Goal: Task Accomplishment & Management: Manage account settings

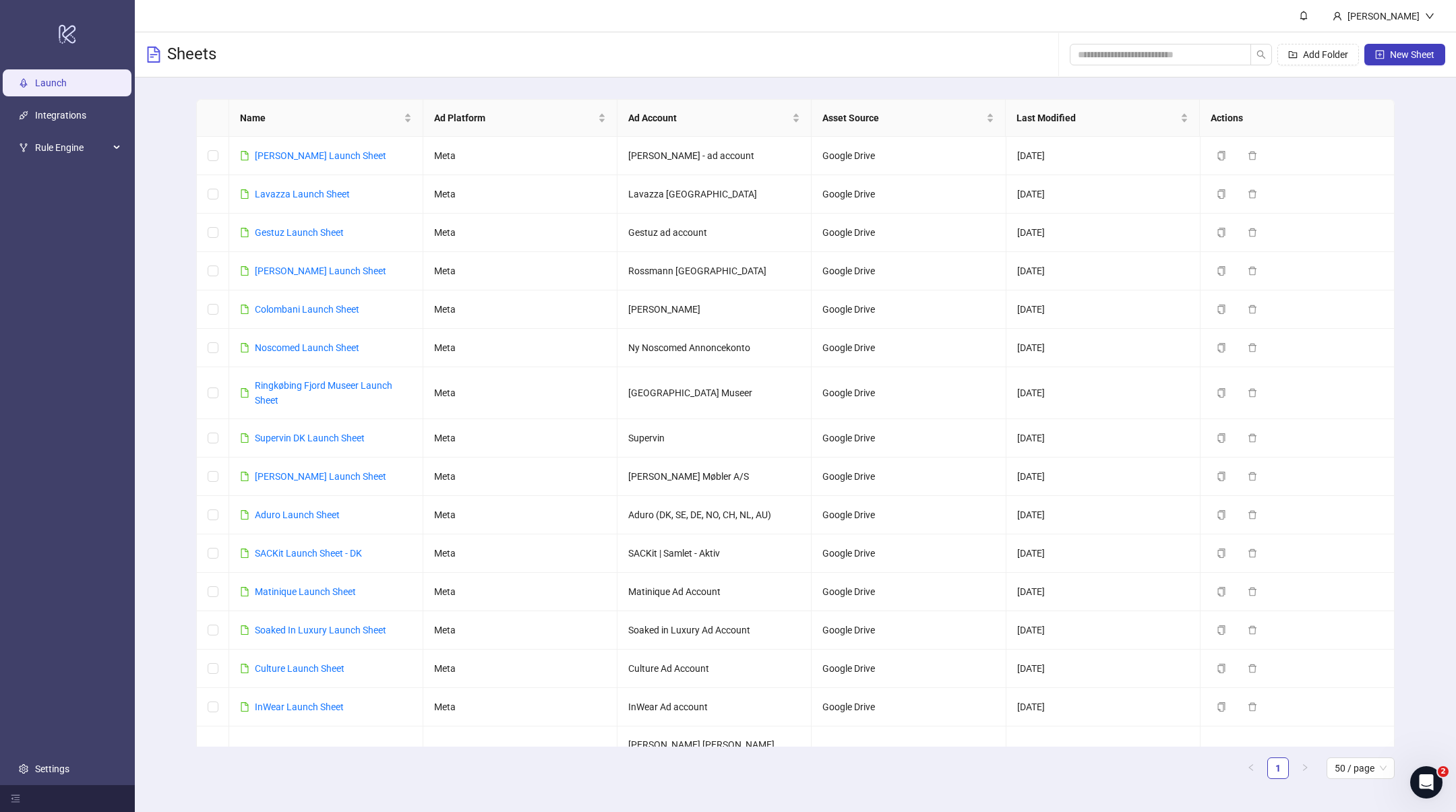
click at [571, 35] on div "Sheets Add Folder New Sheet" at bounding box center [795, 55] width 1321 height 45
click at [333, 157] on link "[PERSON_NAME] Launch Sheet" at bounding box center [320, 156] width 131 height 11
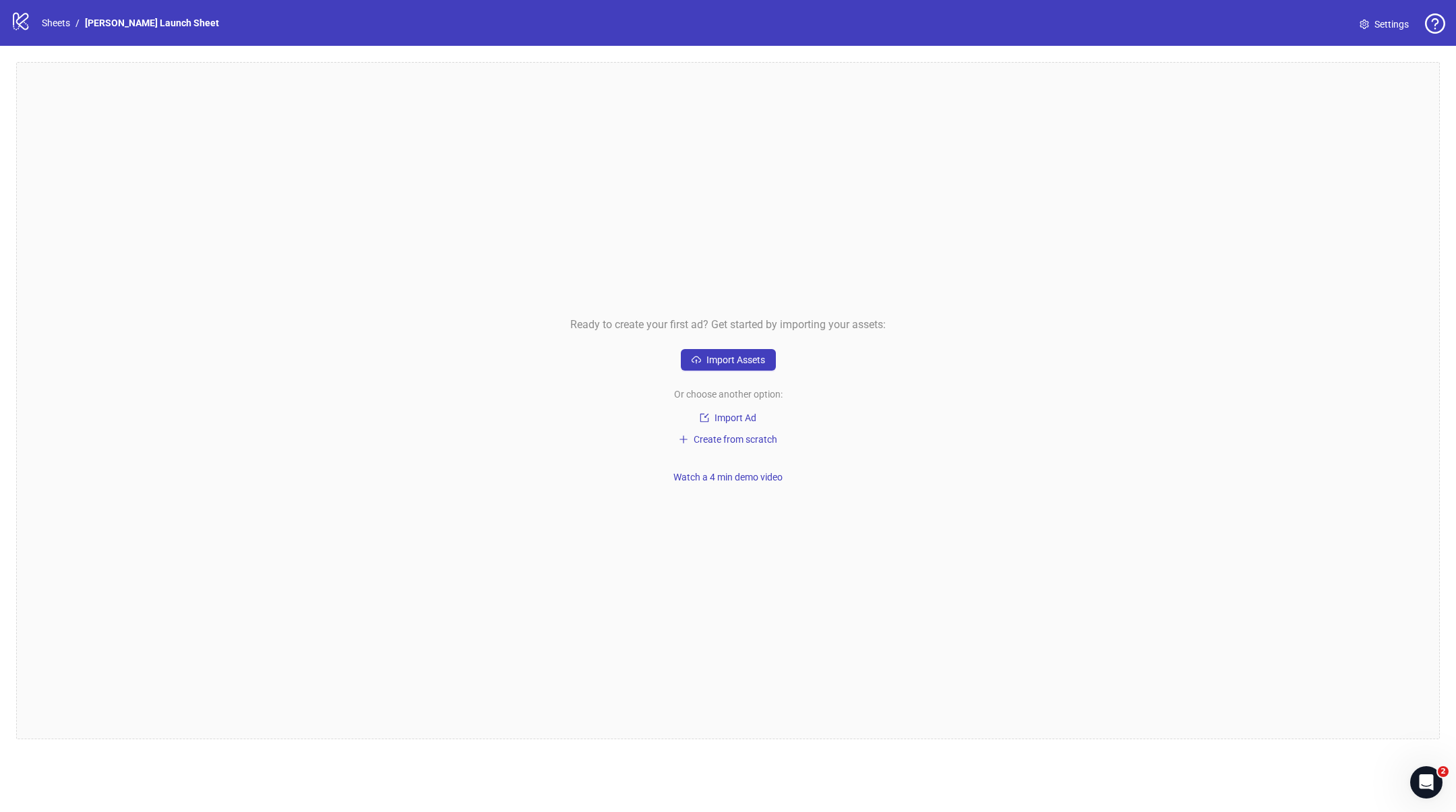
click at [1397, 22] on span "Settings" at bounding box center [1392, 25] width 34 height 15
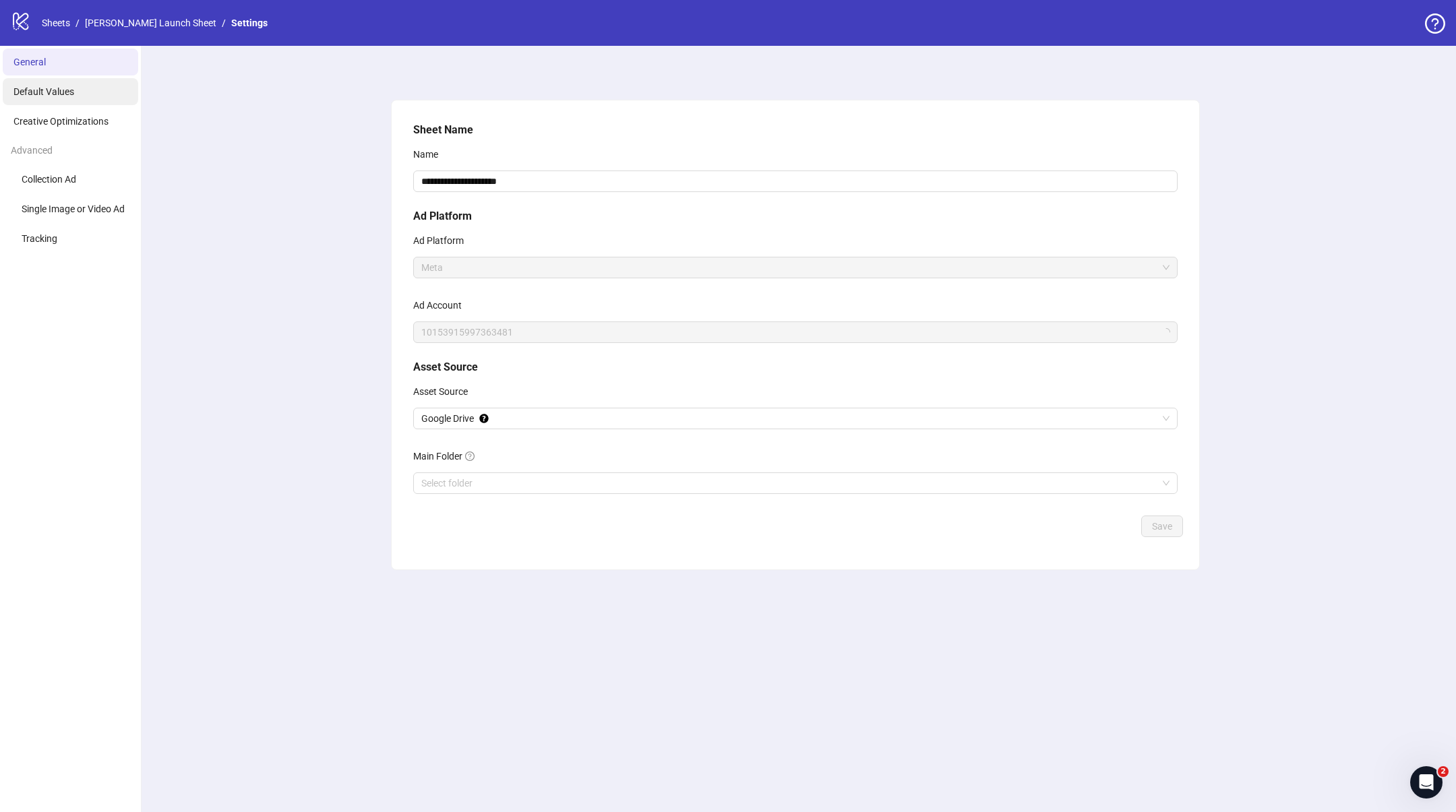
click at [48, 84] on li "Default Values" at bounding box center [70, 91] width 135 height 27
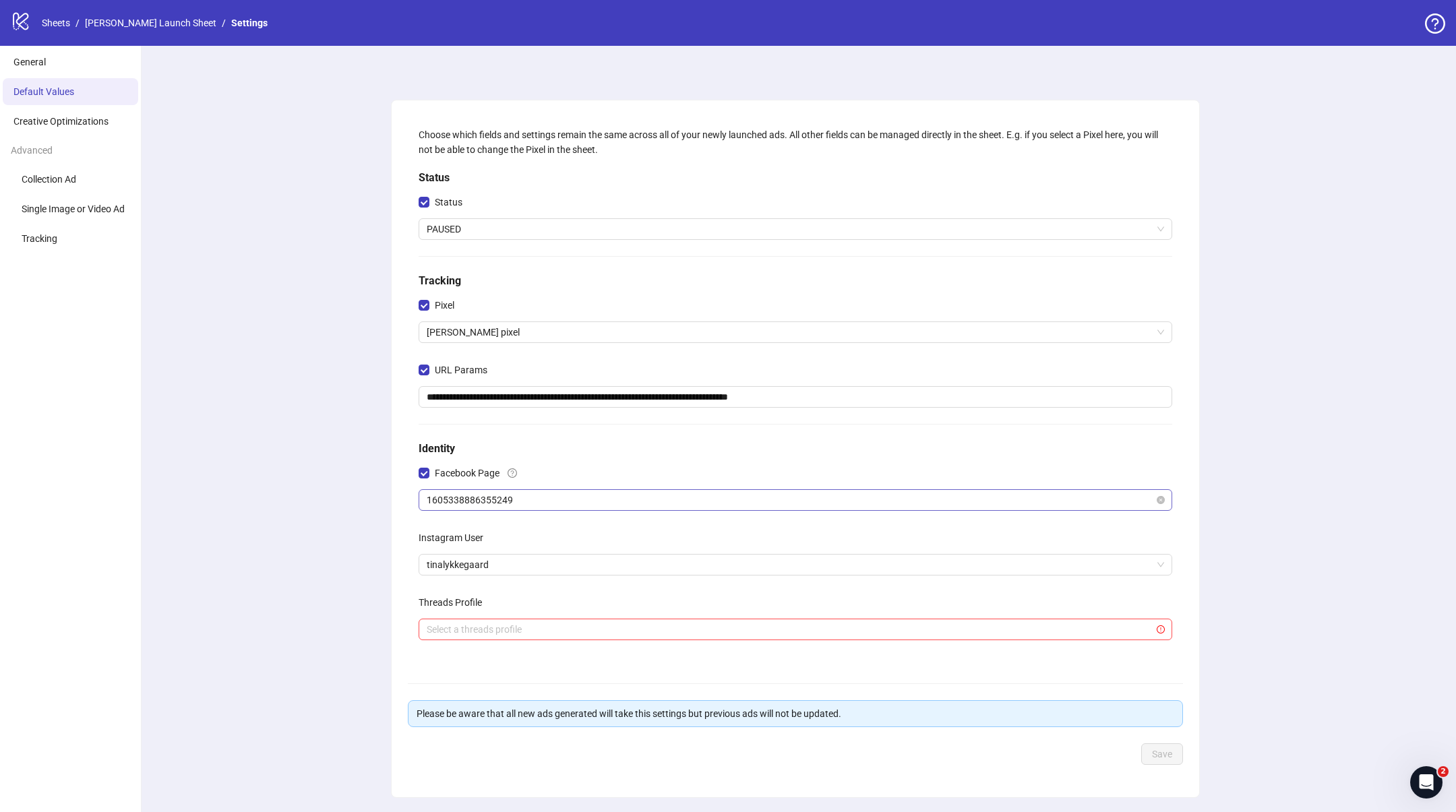
click at [530, 494] on span "1605338886355249" at bounding box center [795, 500] width 737 height 20
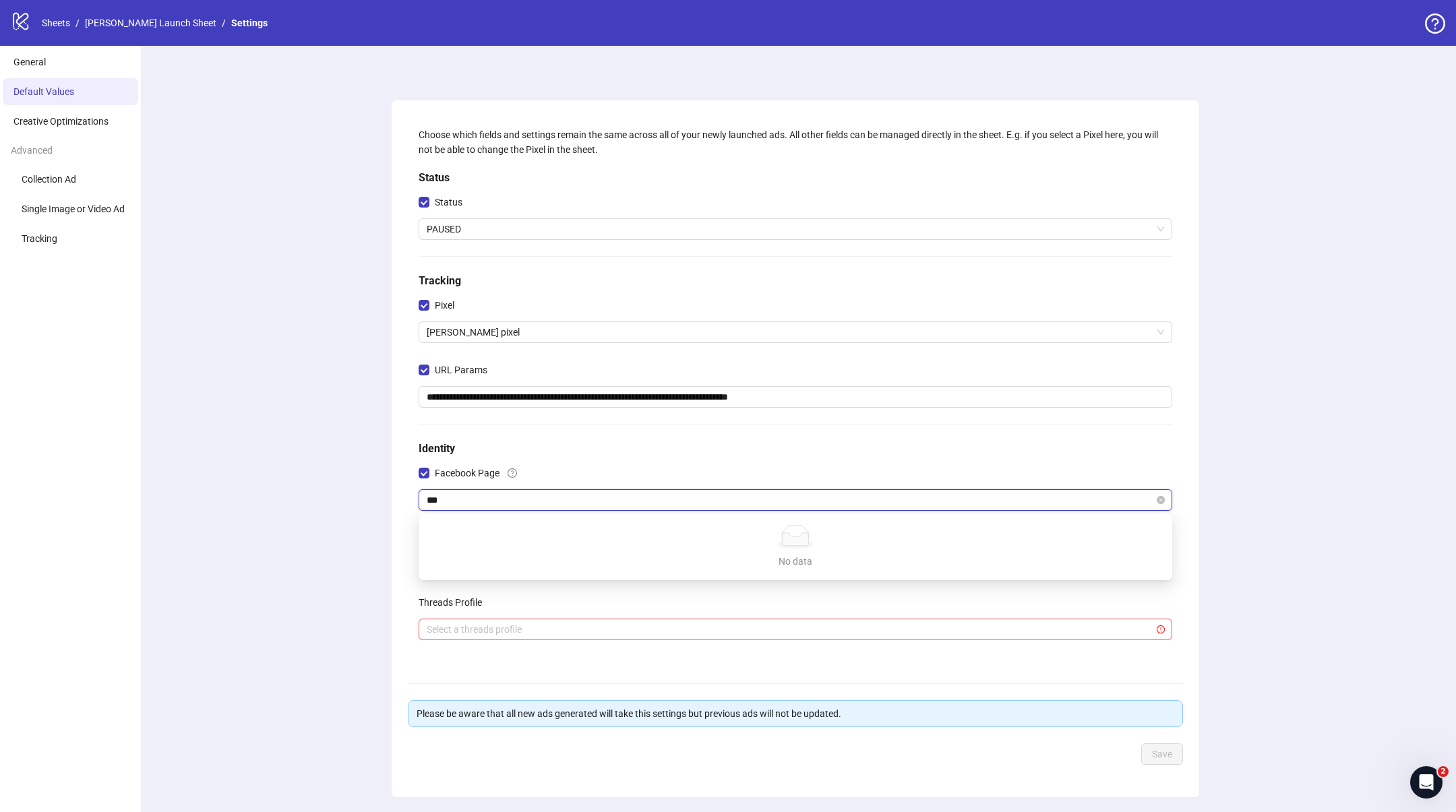
type input "****"
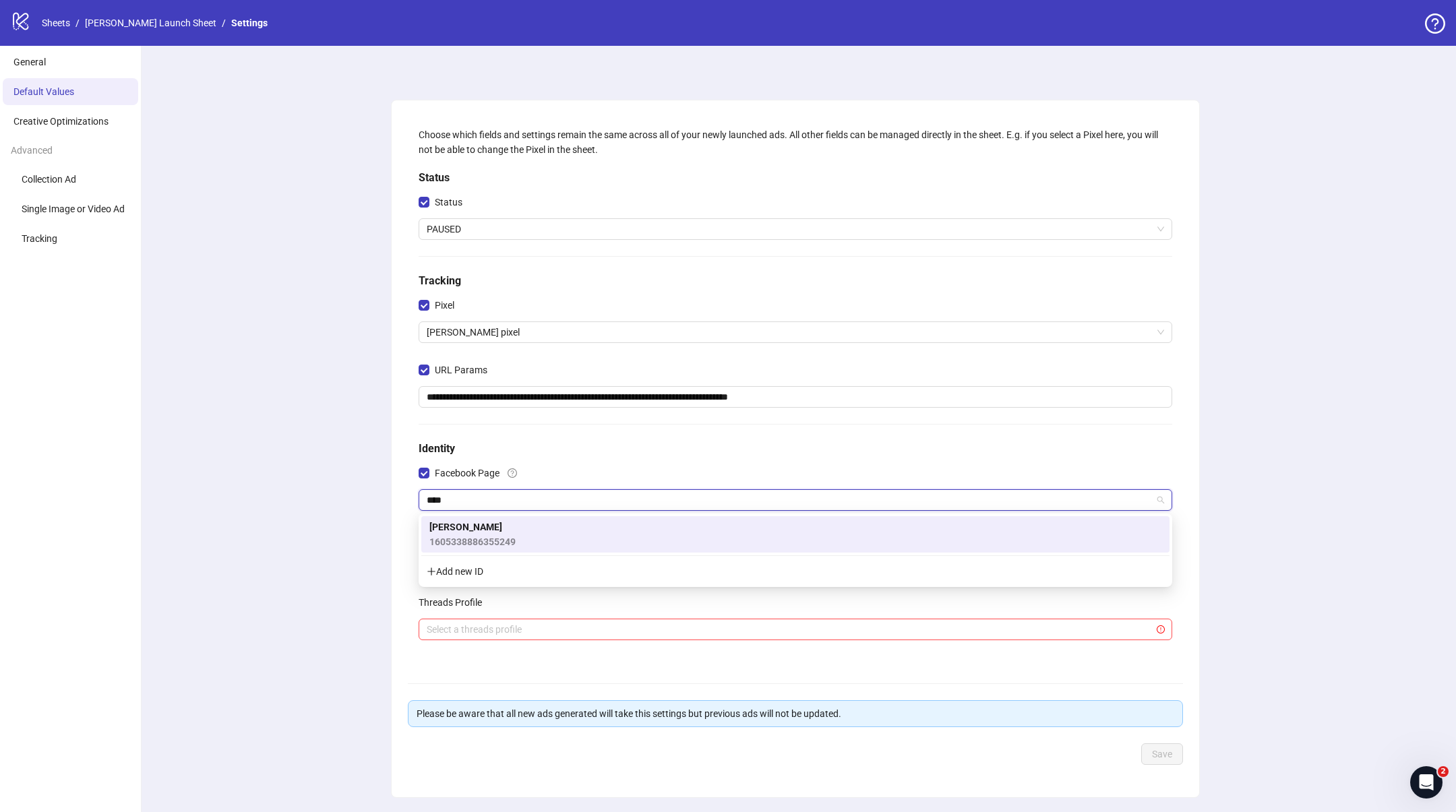
click at [532, 534] on div "Tina Lykkegaard 1605338886355249" at bounding box center [795, 534] width 732 height 30
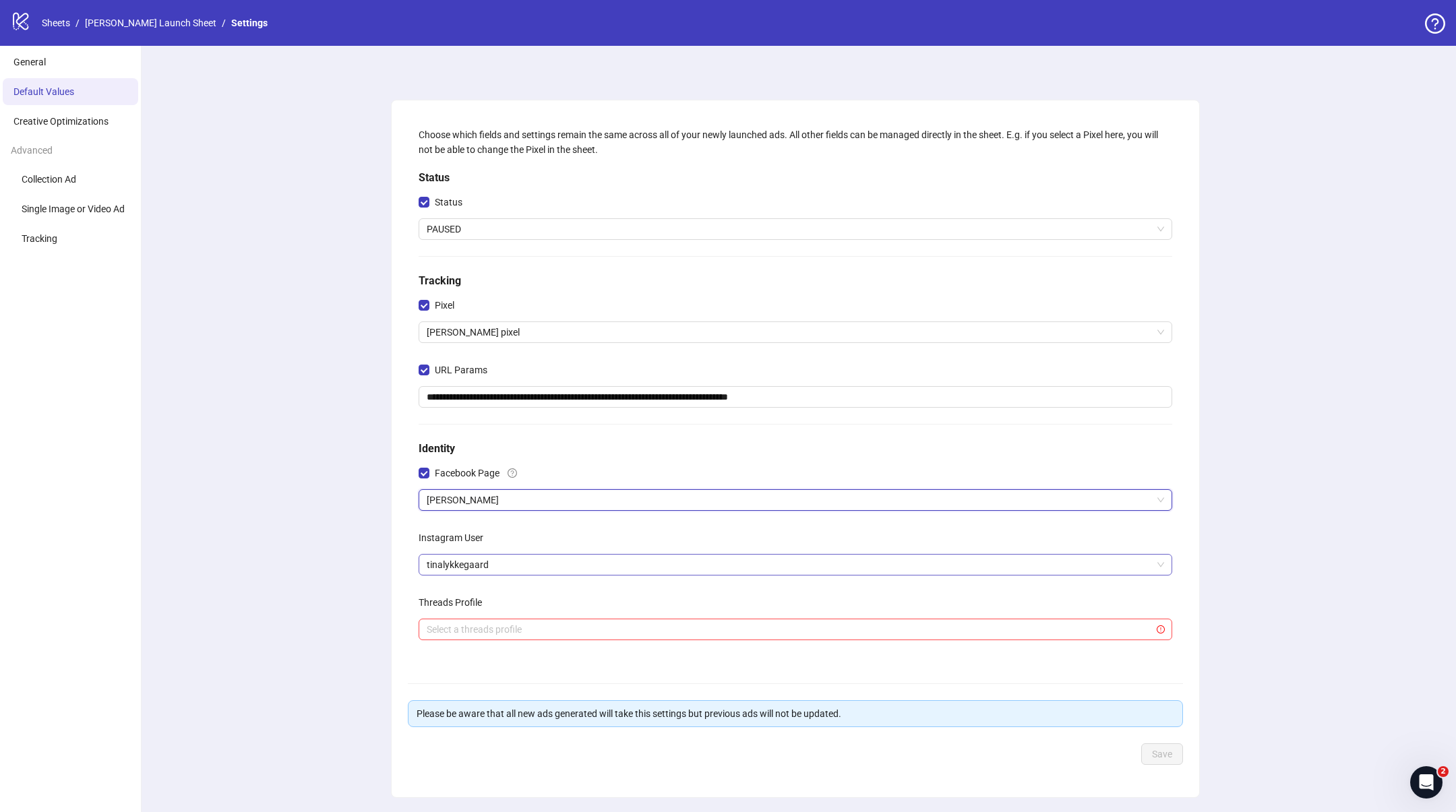
click at [556, 571] on span "tinalykkegaard" at bounding box center [795, 564] width 737 height 20
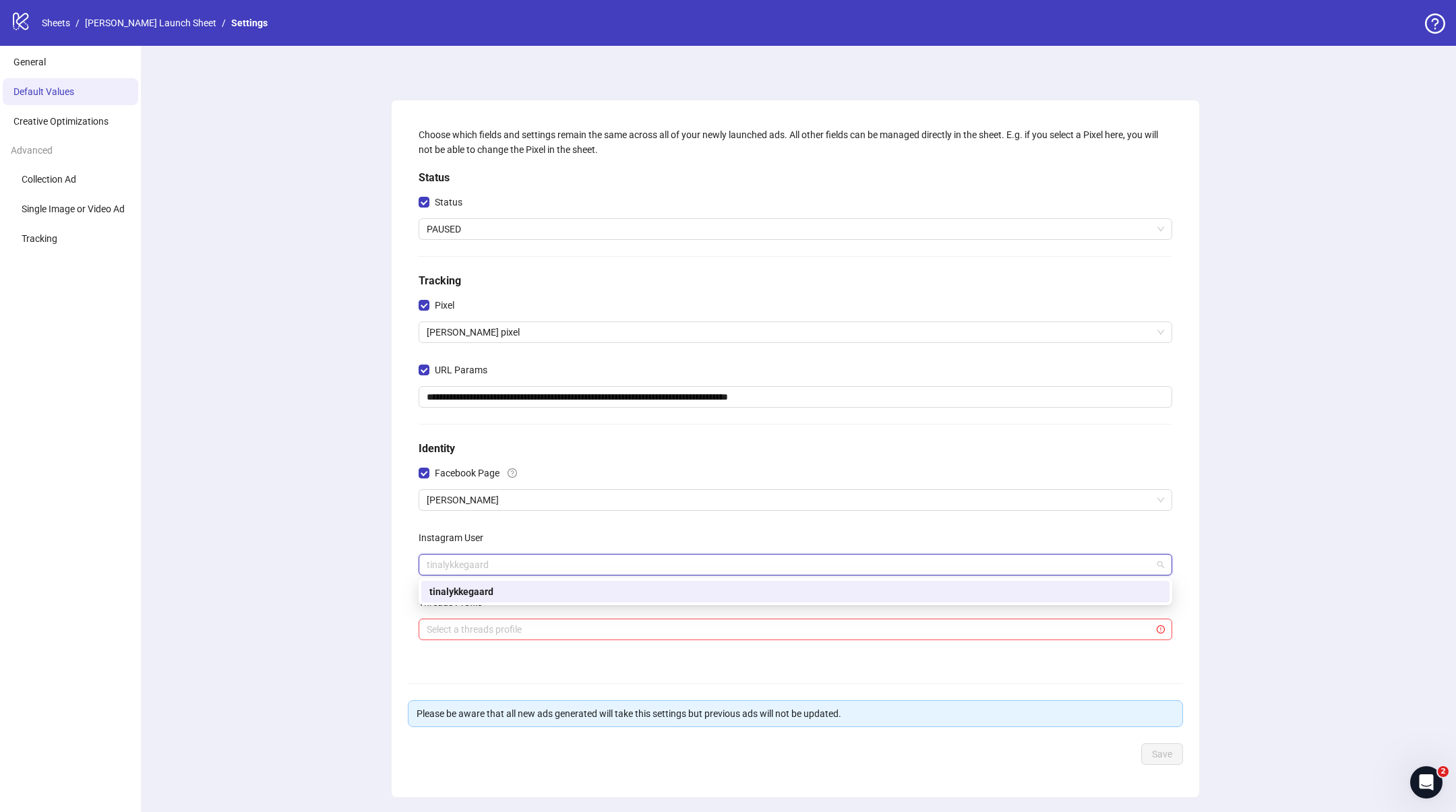
click at [536, 593] on div "tinalykkegaard" at bounding box center [795, 592] width 732 height 15
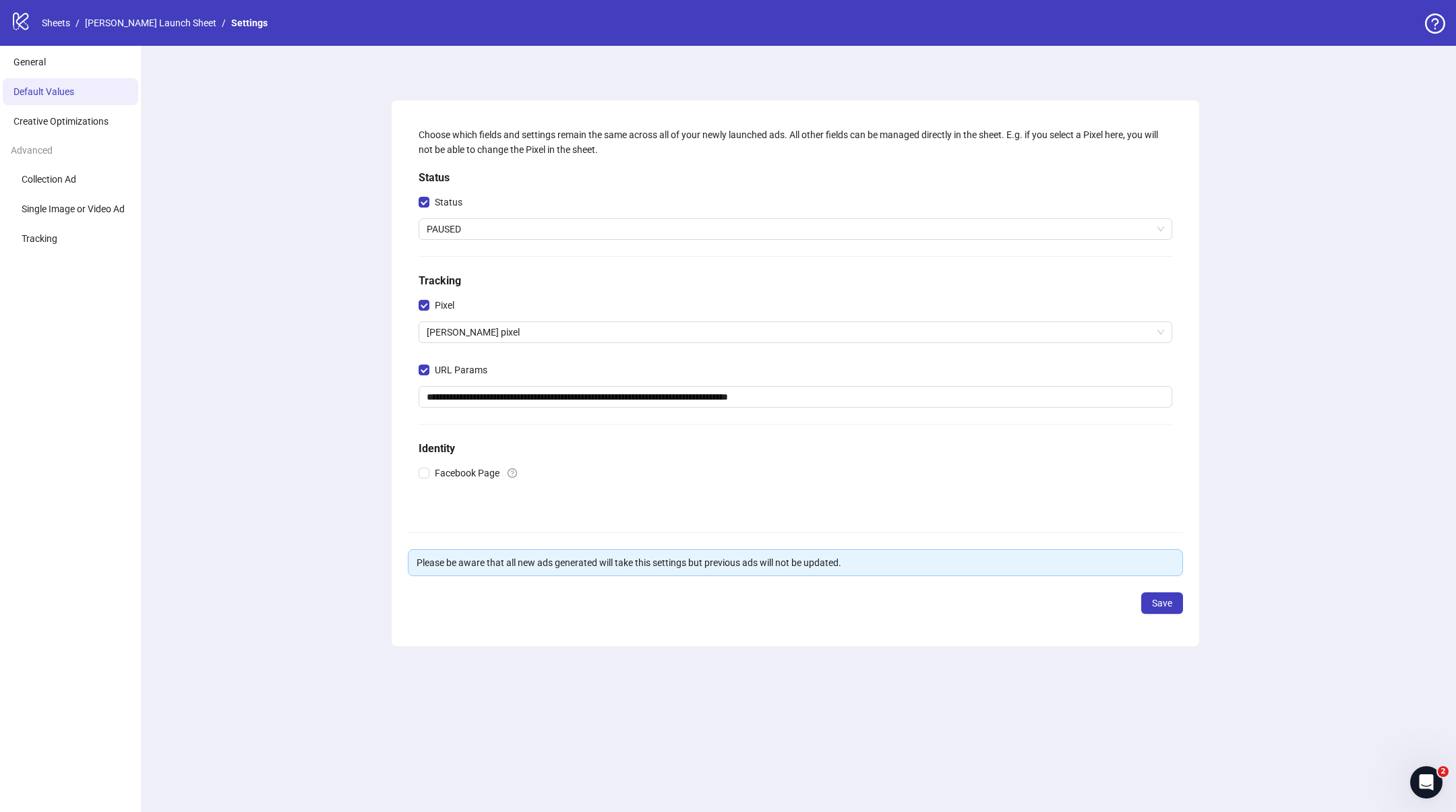
click at [386, 529] on div "**********" at bounding box center [795, 429] width 1321 height 766
click at [1162, 604] on span "Save" at bounding box center [1162, 603] width 20 height 11
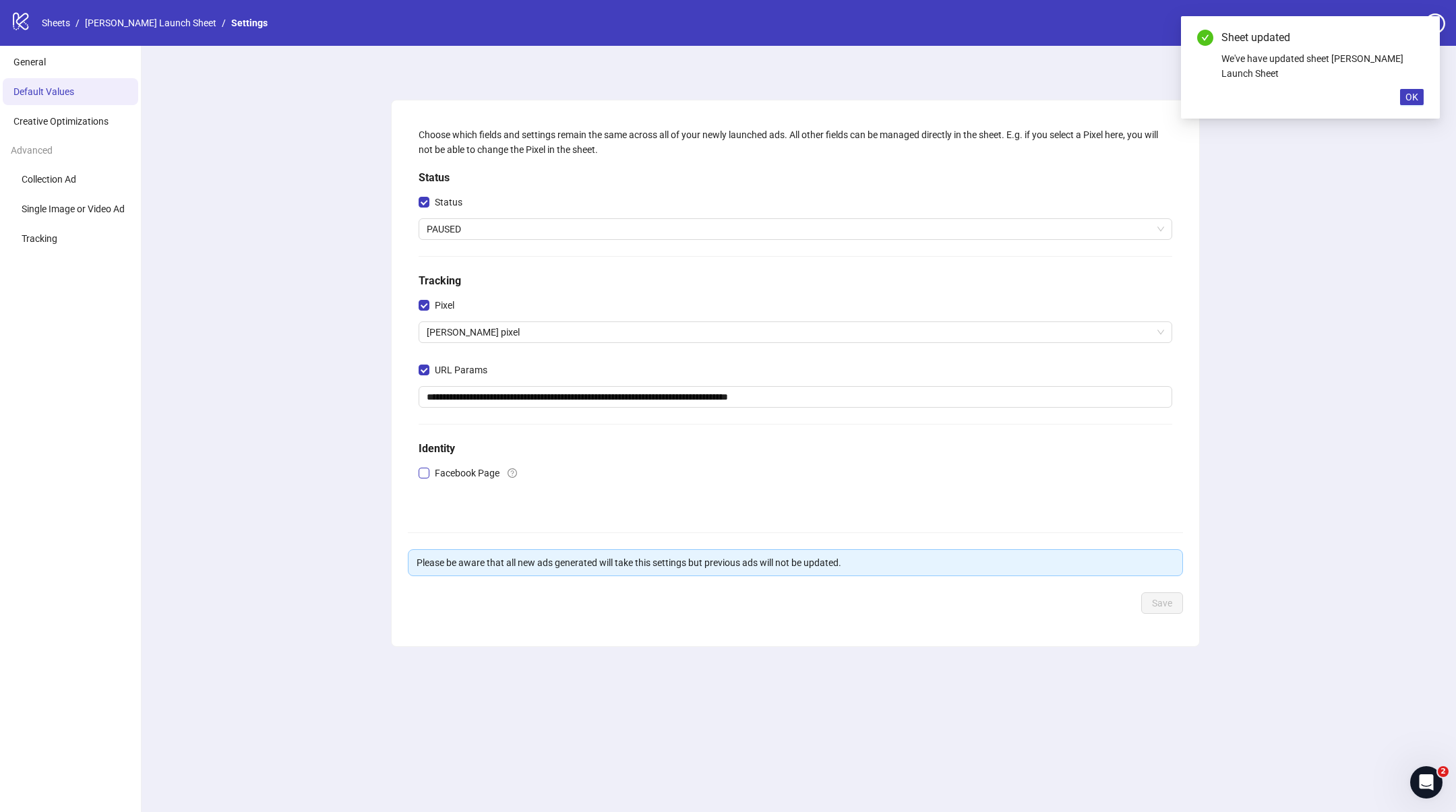
click at [433, 472] on span "Facebook Page" at bounding box center [467, 473] width 76 height 15
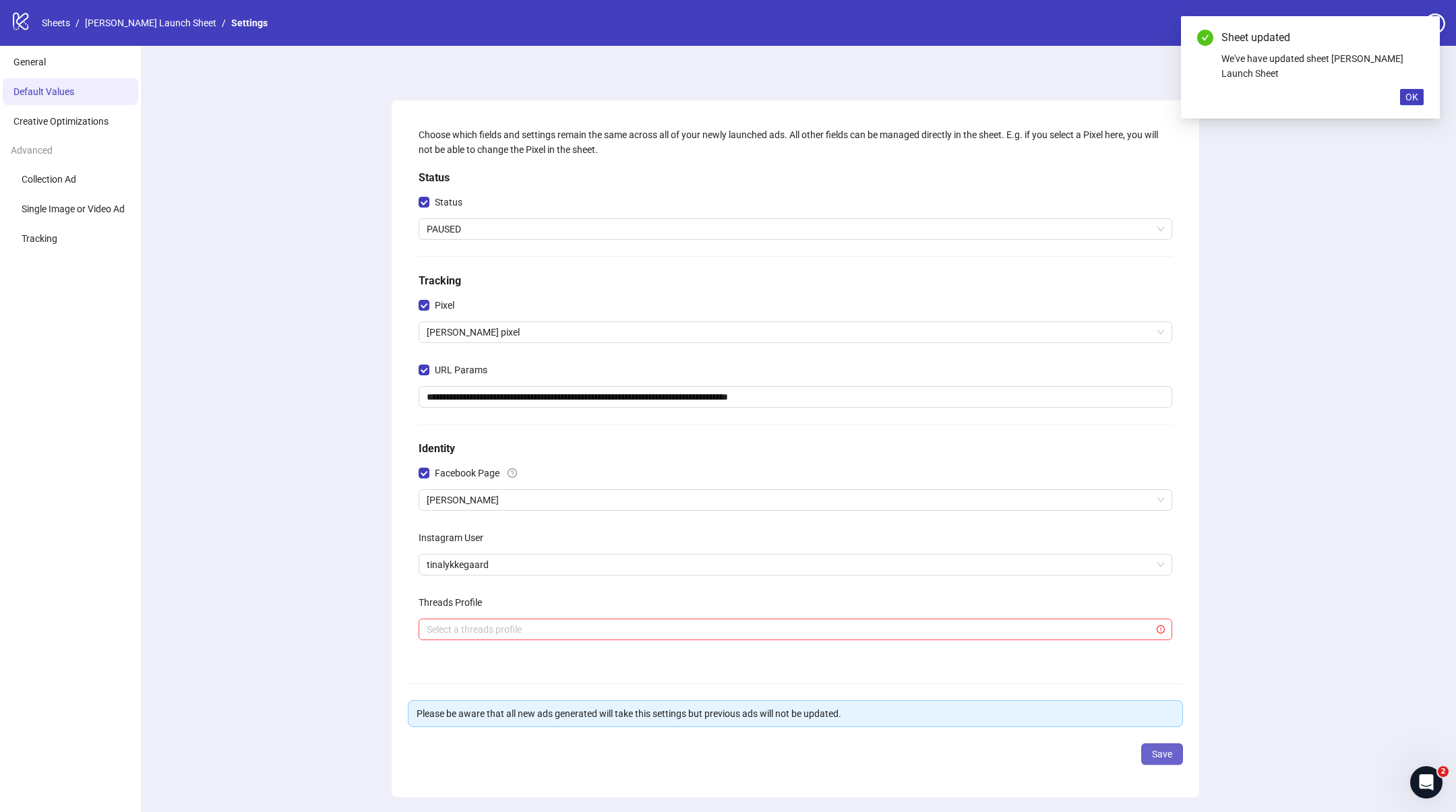
click at [1155, 749] on span "Save" at bounding box center [1162, 754] width 20 height 11
click at [1252, 677] on div "**********" at bounding box center [795, 449] width 1321 height 806
click at [1409, 100] on span "OK" at bounding box center [1412, 97] width 13 height 11
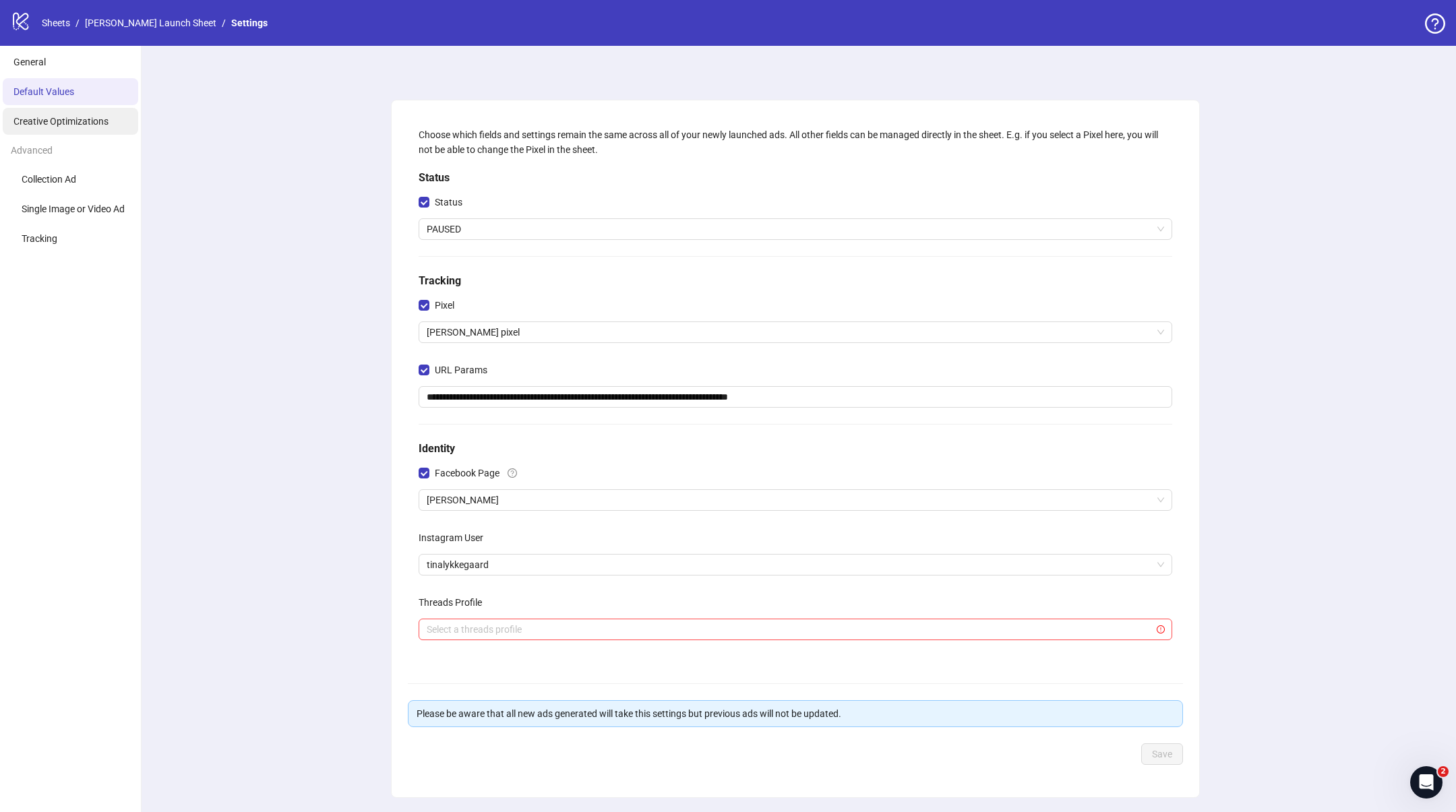
click at [65, 117] on span "Creative Optimizations" at bounding box center [61, 122] width 95 height 11
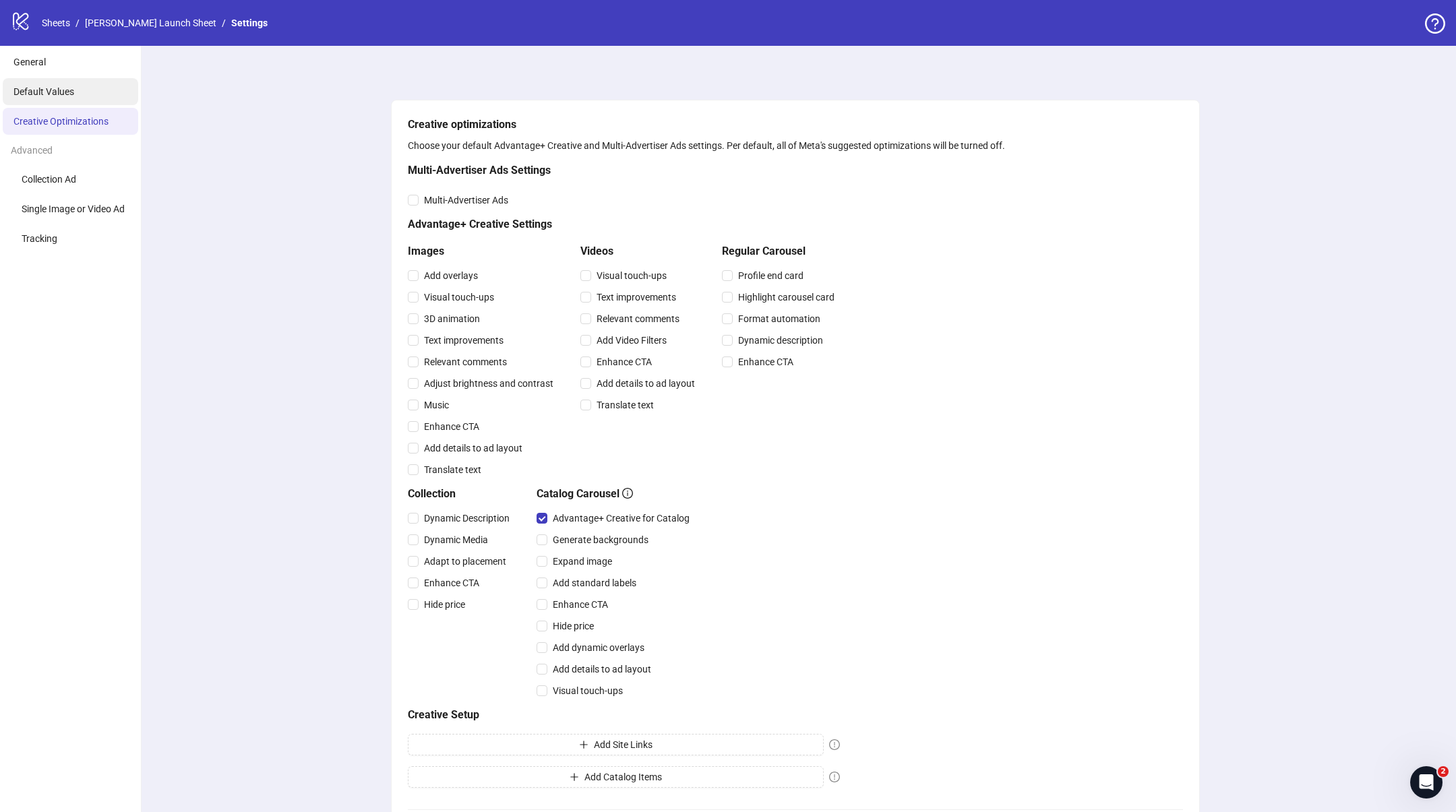
click at [49, 89] on span "Default Values" at bounding box center [44, 91] width 61 height 11
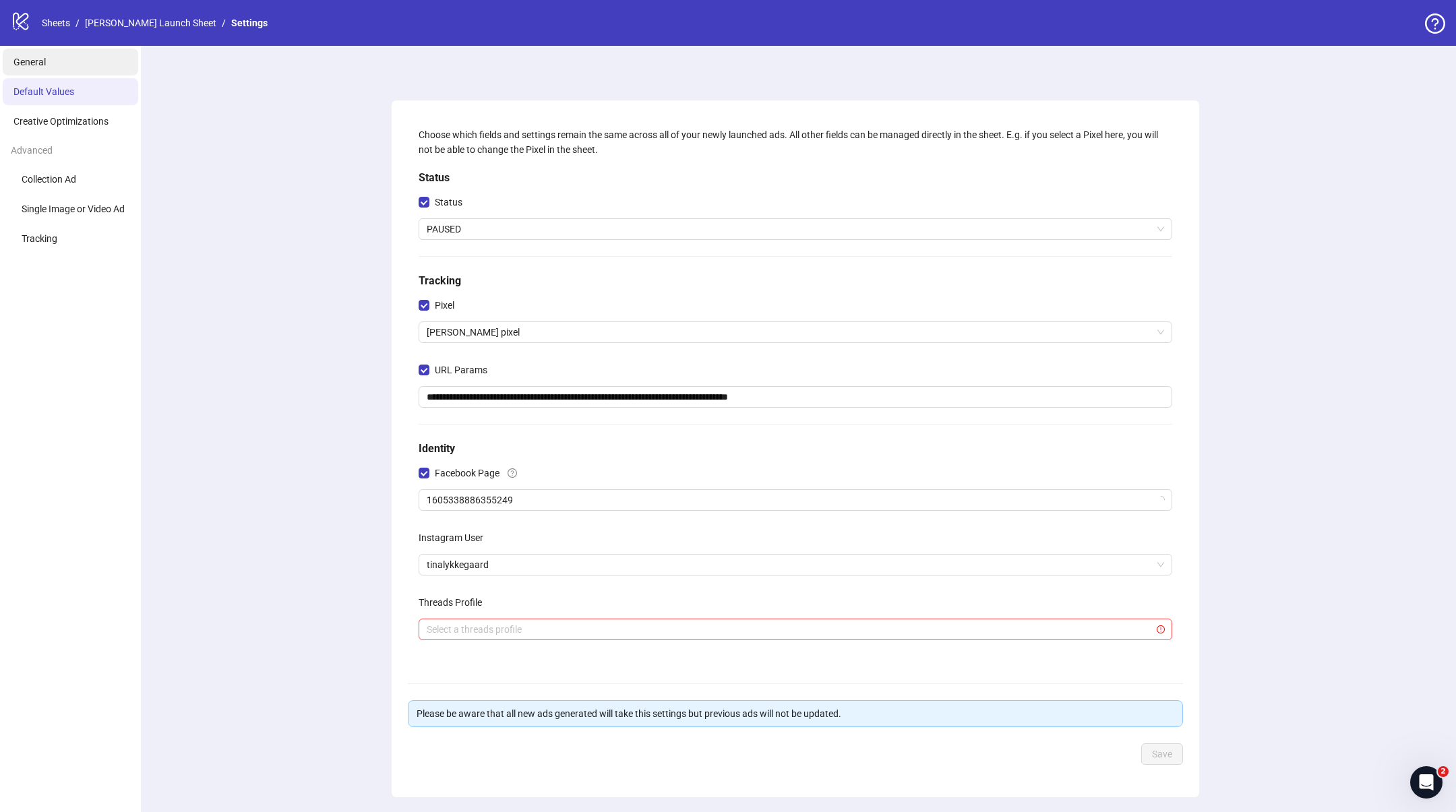
click at [47, 61] on li "General" at bounding box center [70, 62] width 135 height 27
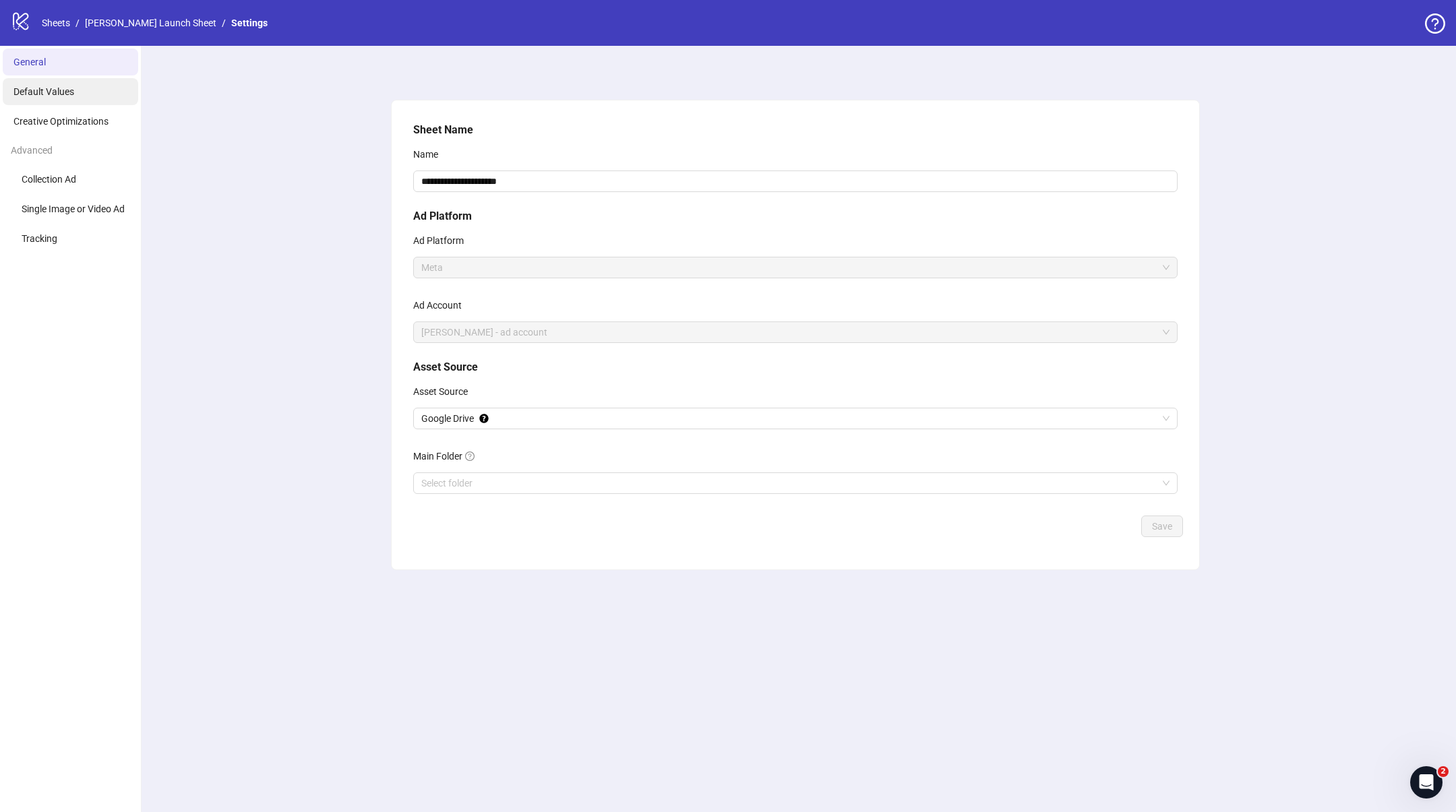
click at [91, 94] on li "Default Values" at bounding box center [70, 91] width 135 height 27
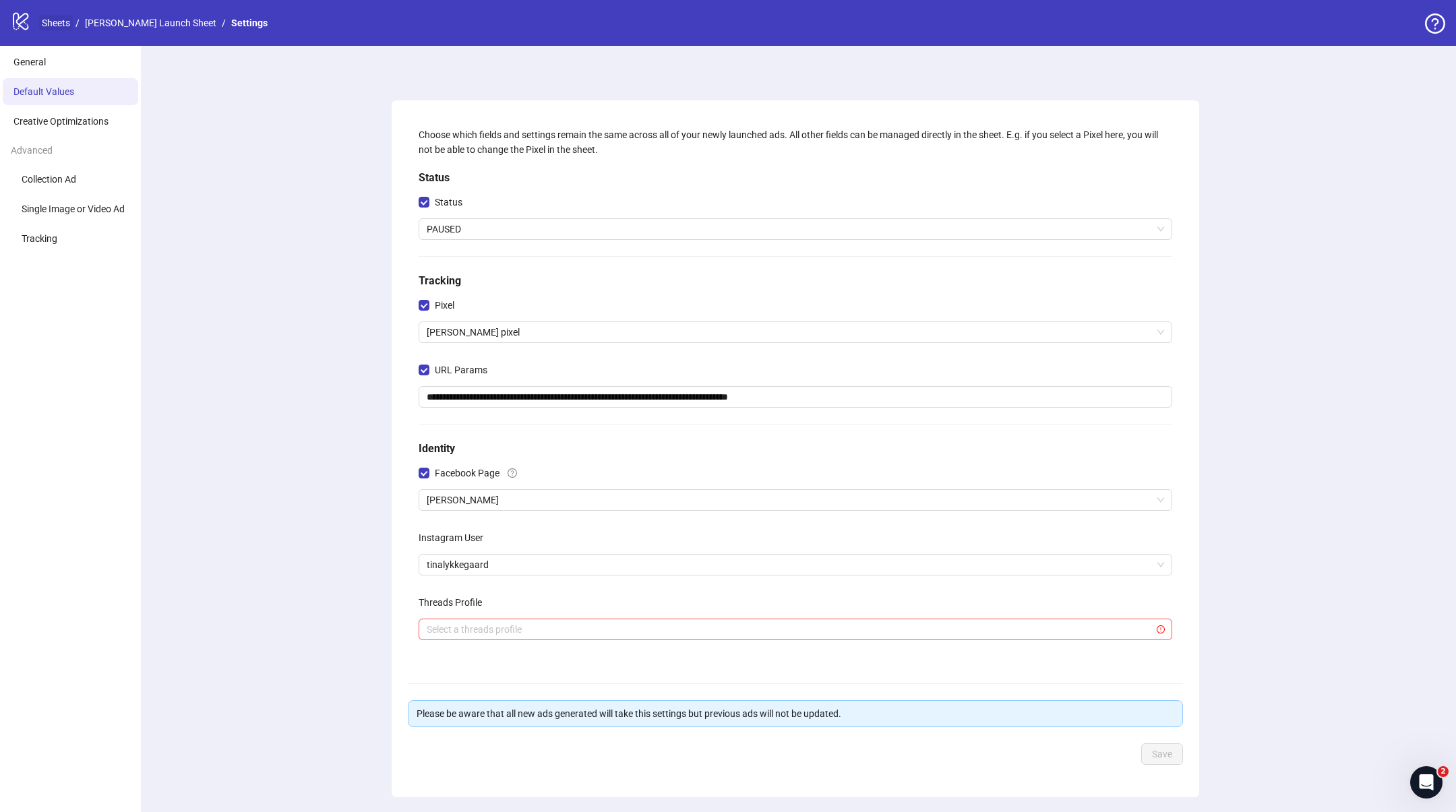
click at [59, 26] on link "Sheets" at bounding box center [56, 23] width 34 height 15
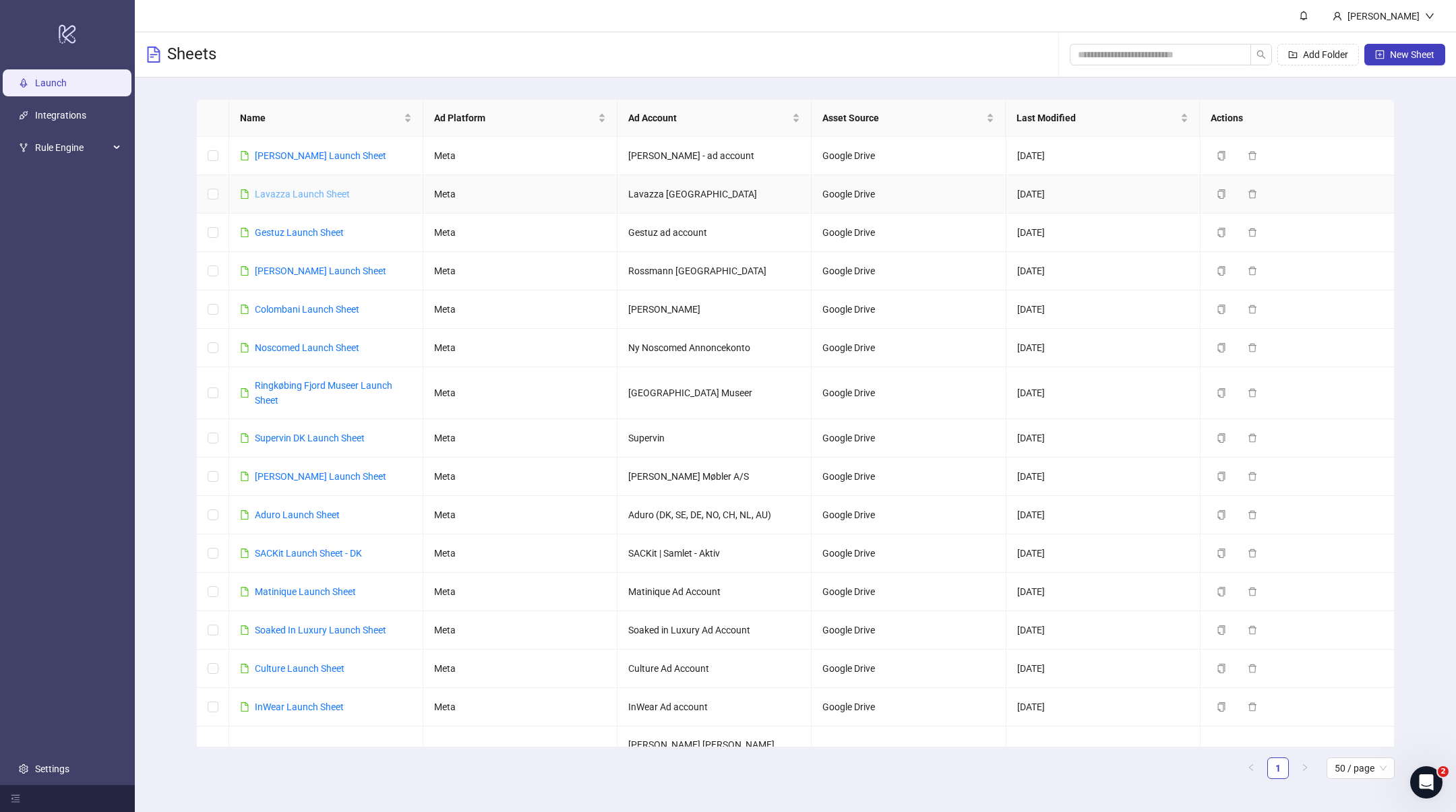
click at [314, 195] on link "Lavazza Launch Sheet" at bounding box center [303, 194] width 95 height 11
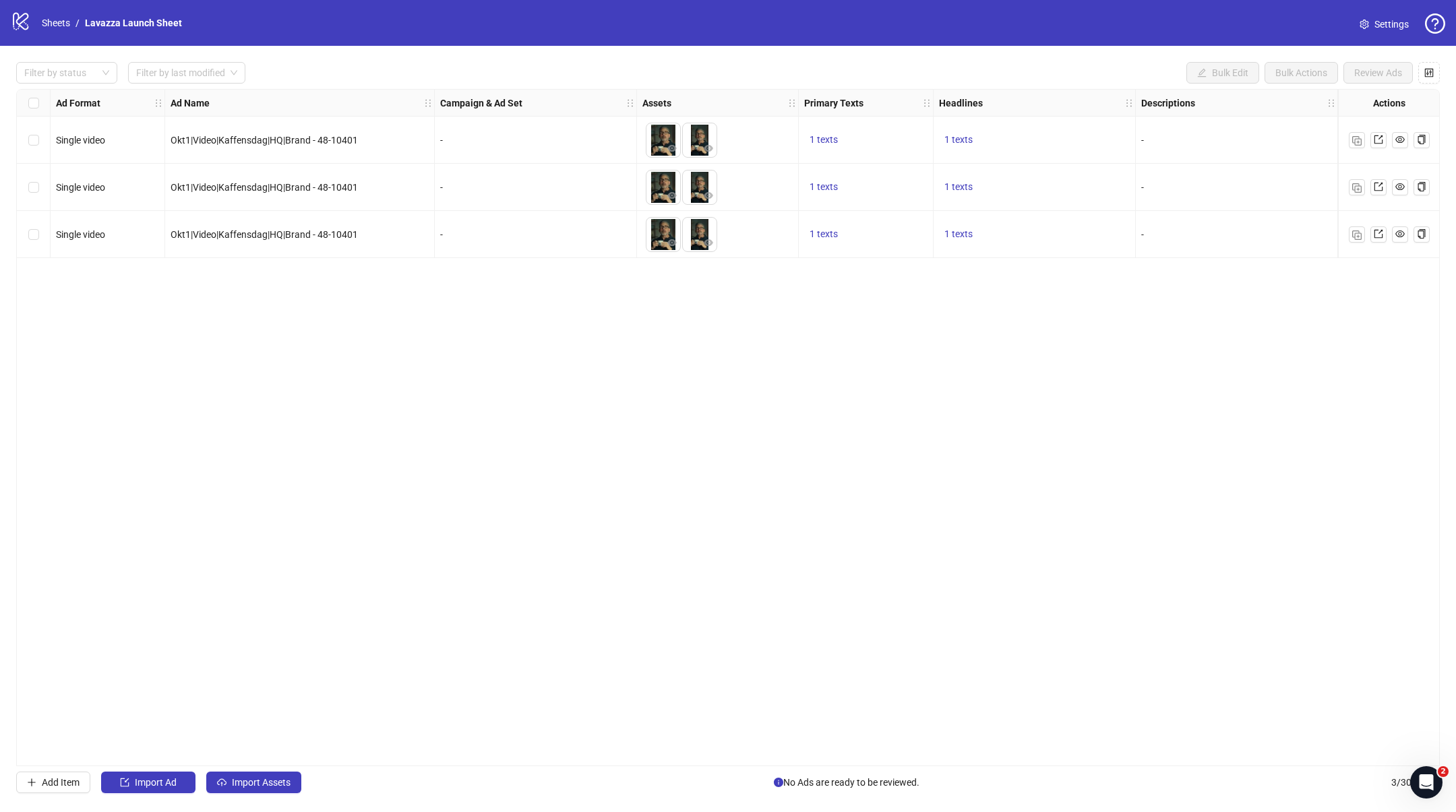
click at [1390, 14] on link "Settings" at bounding box center [1384, 24] width 71 height 21
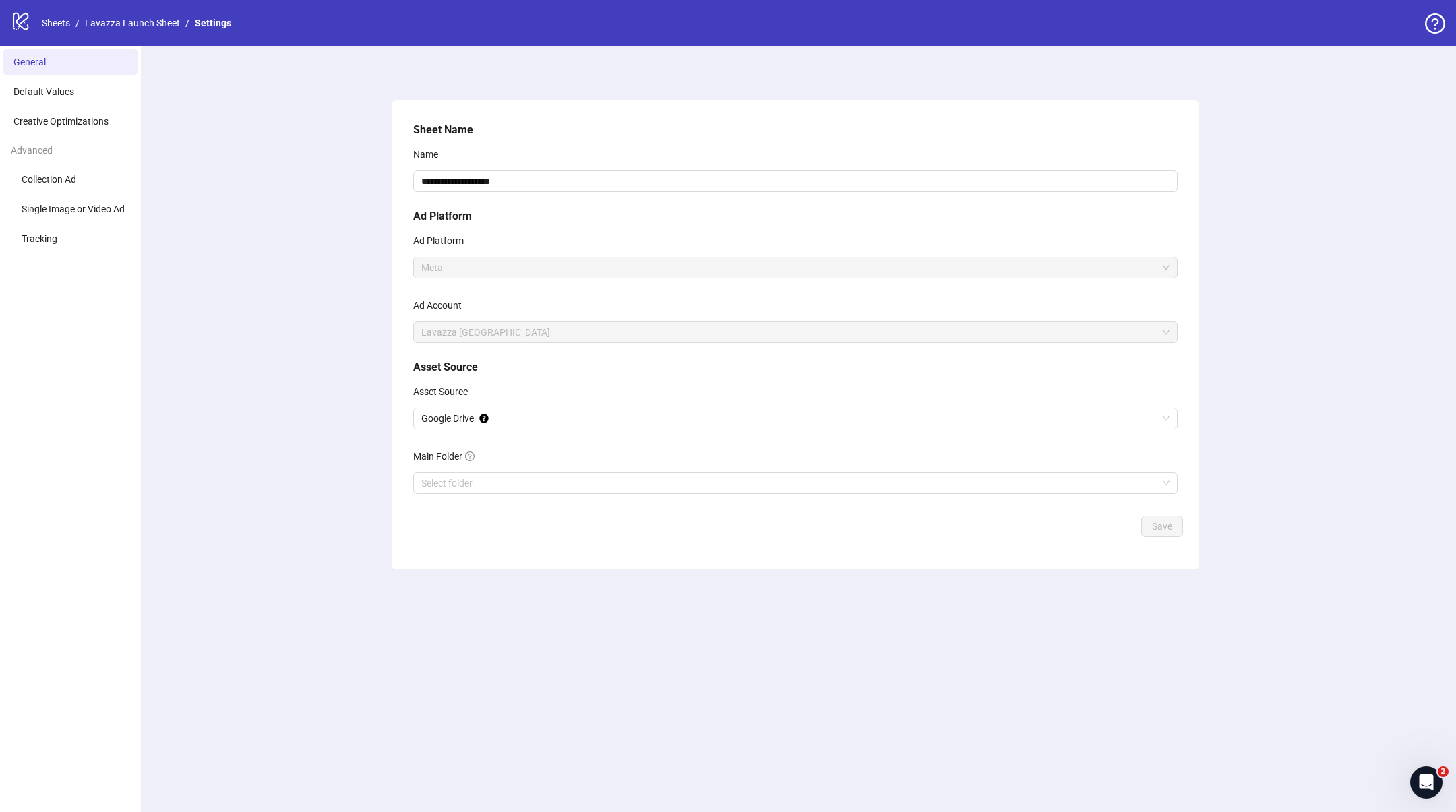
click at [290, 352] on div "**********" at bounding box center [795, 429] width 1321 height 766
click at [61, 116] on span "Creative Optimizations" at bounding box center [61, 122] width 95 height 11
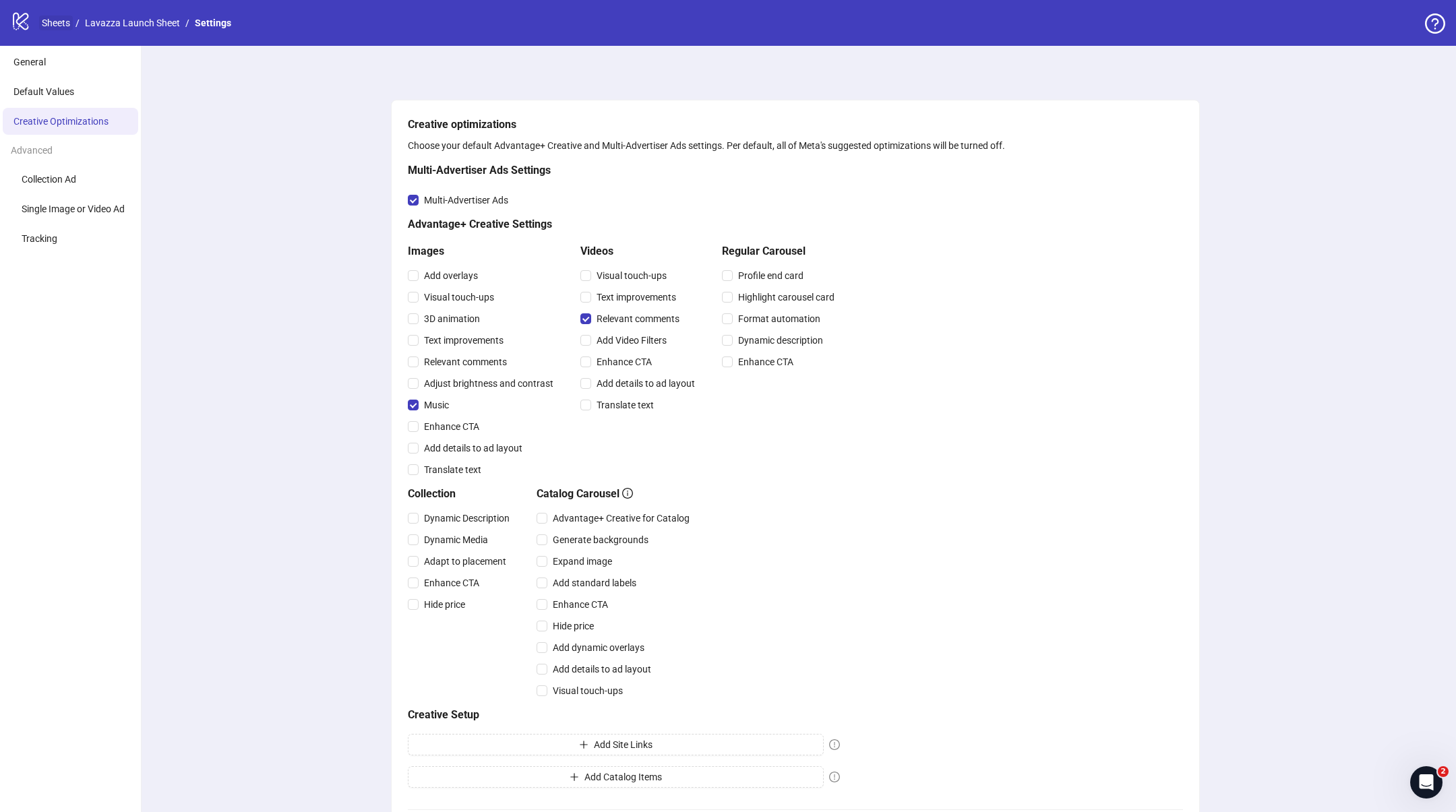
click at [42, 25] on link "Sheets" at bounding box center [56, 23] width 34 height 15
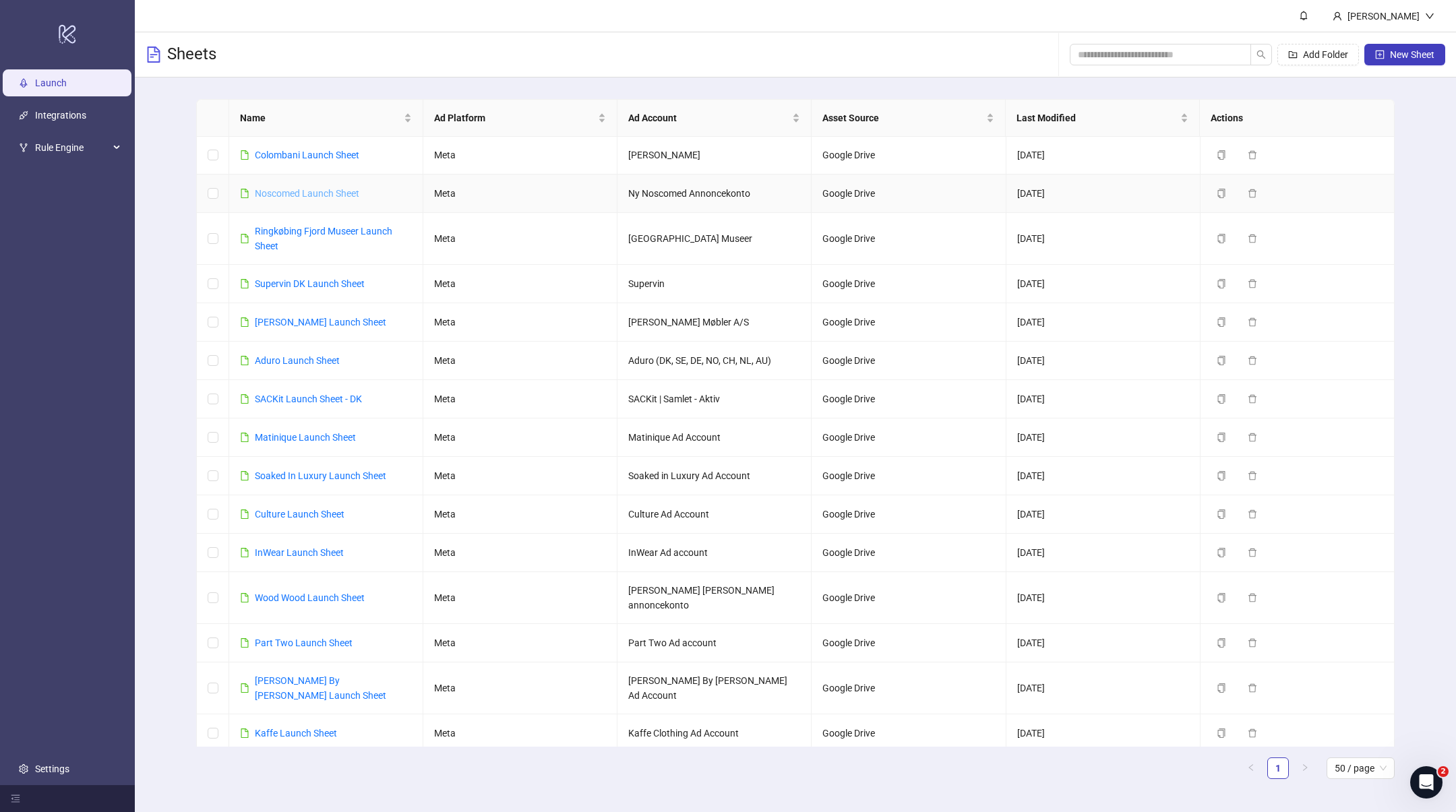
scroll to position [364, 0]
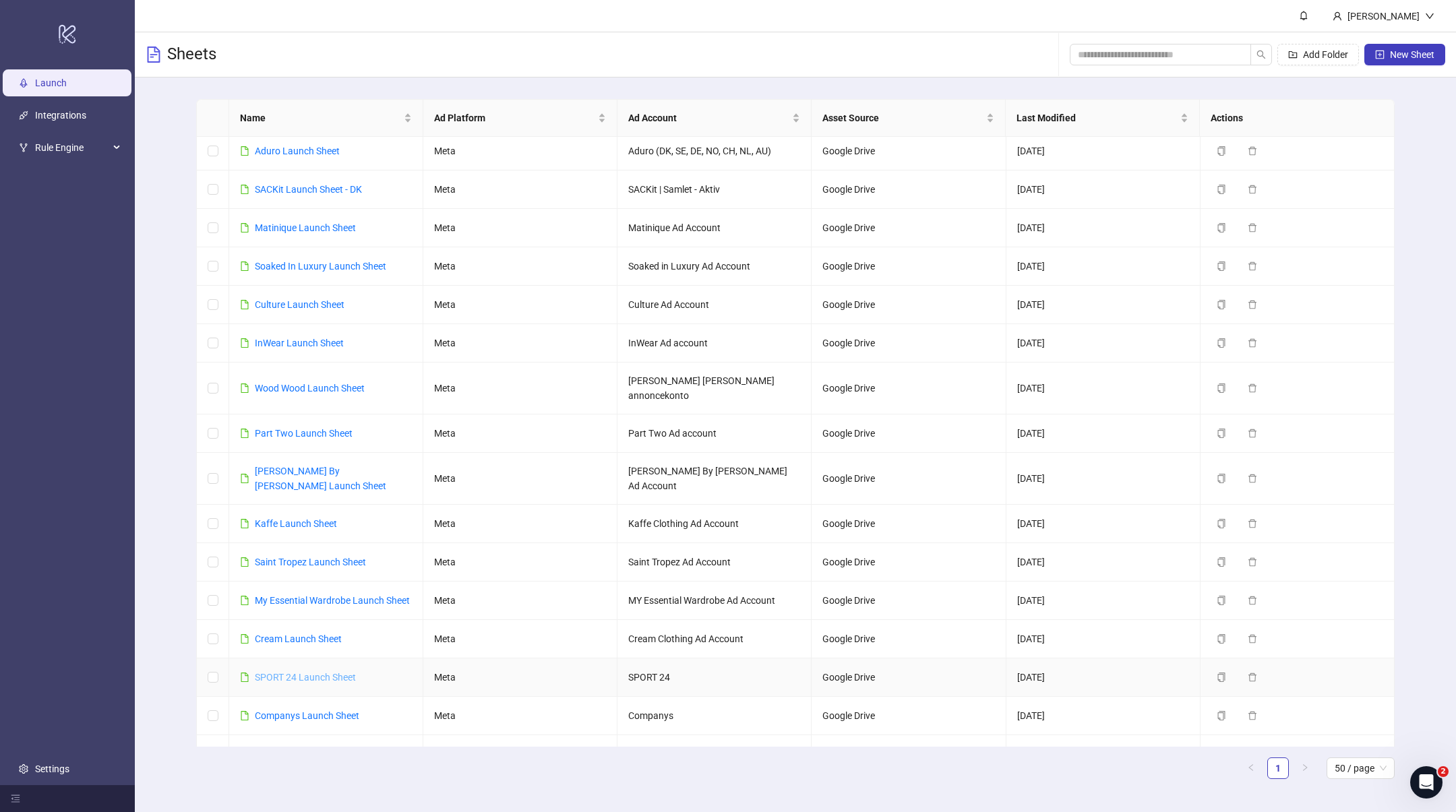
click at [288, 672] on link "SPORT 24 Launch Sheet" at bounding box center [305, 677] width 101 height 11
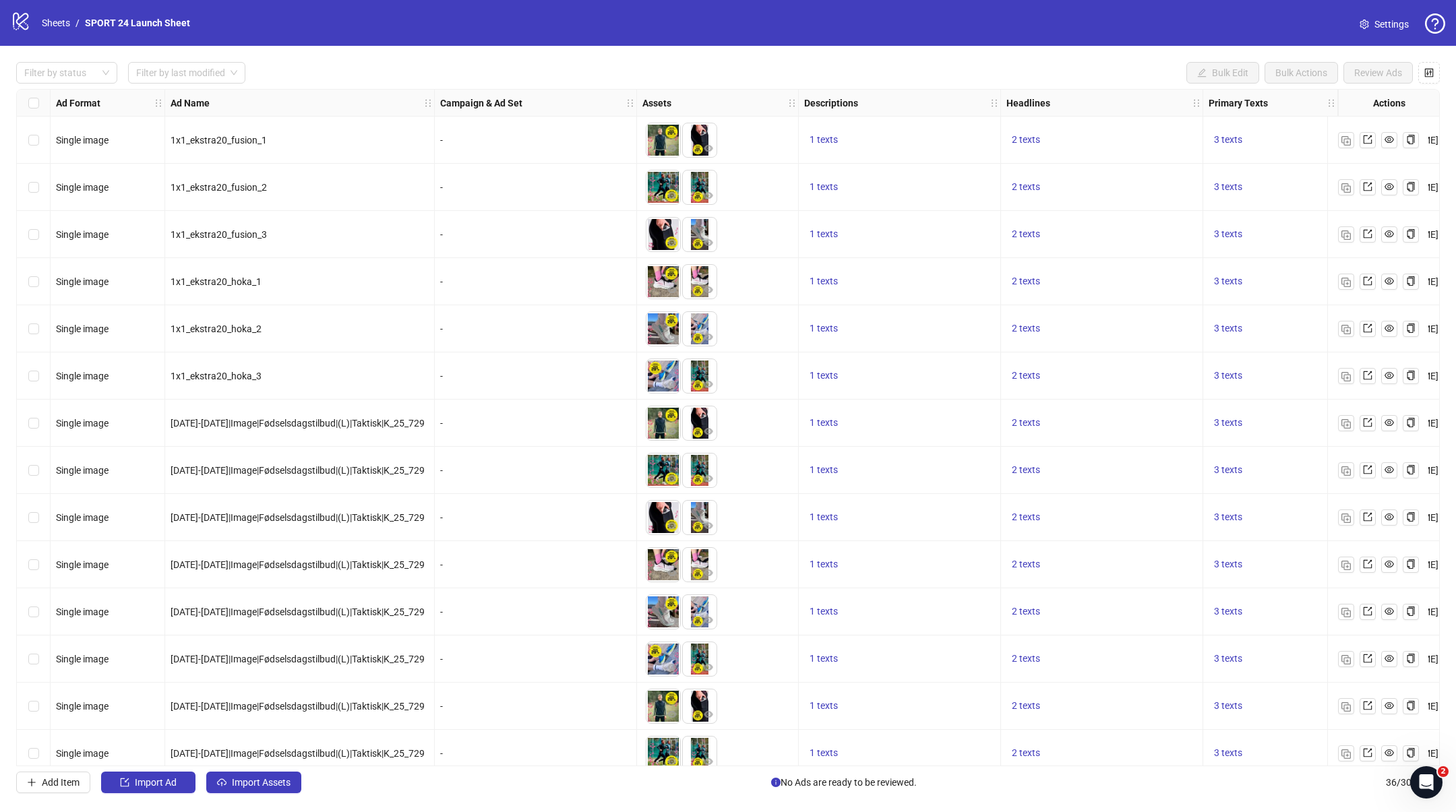
click at [1390, 22] on span "Settings" at bounding box center [1392, 25] width 34 height 15
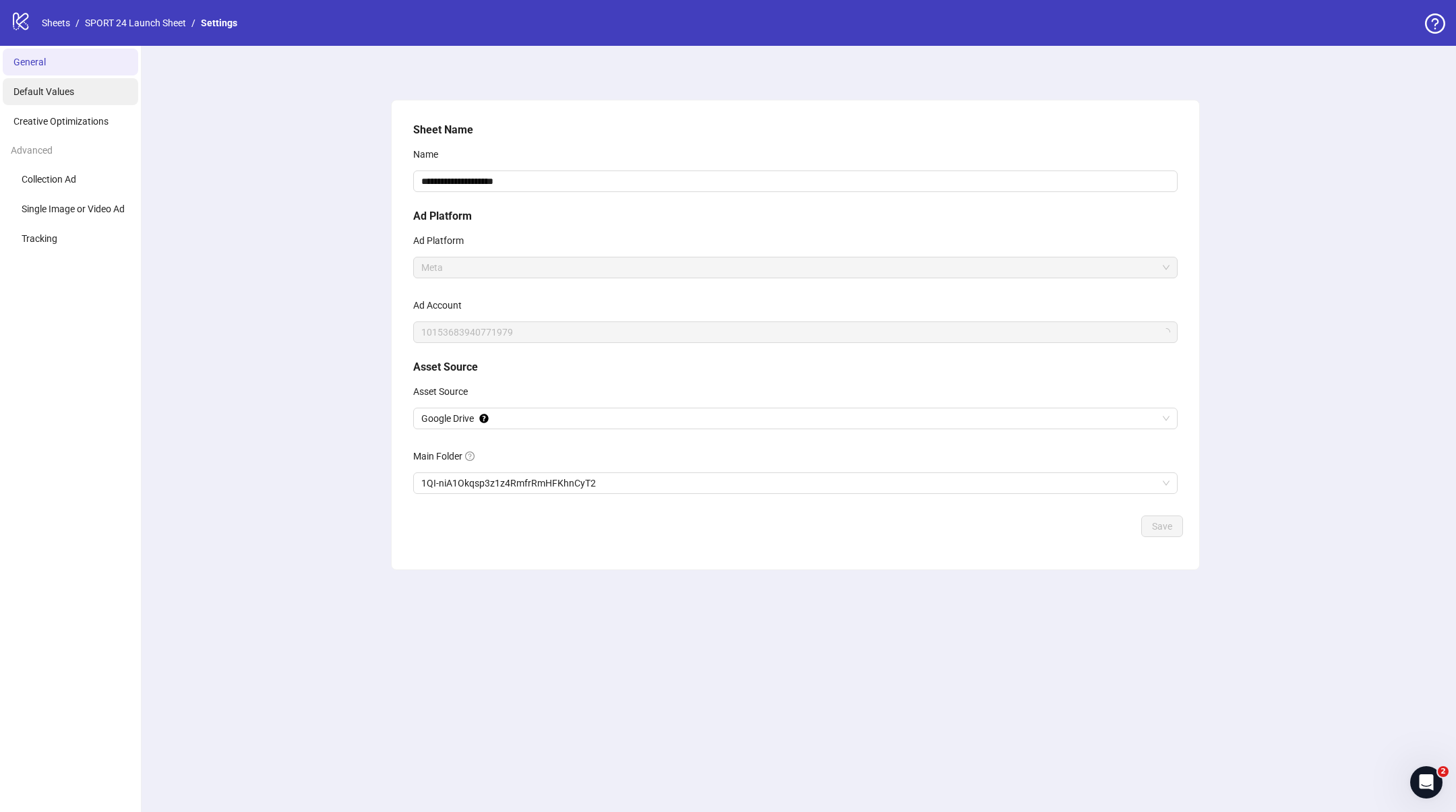
click at [72, 100] on li "Default Values" at bounding box center [70, 91] width 135 height 27
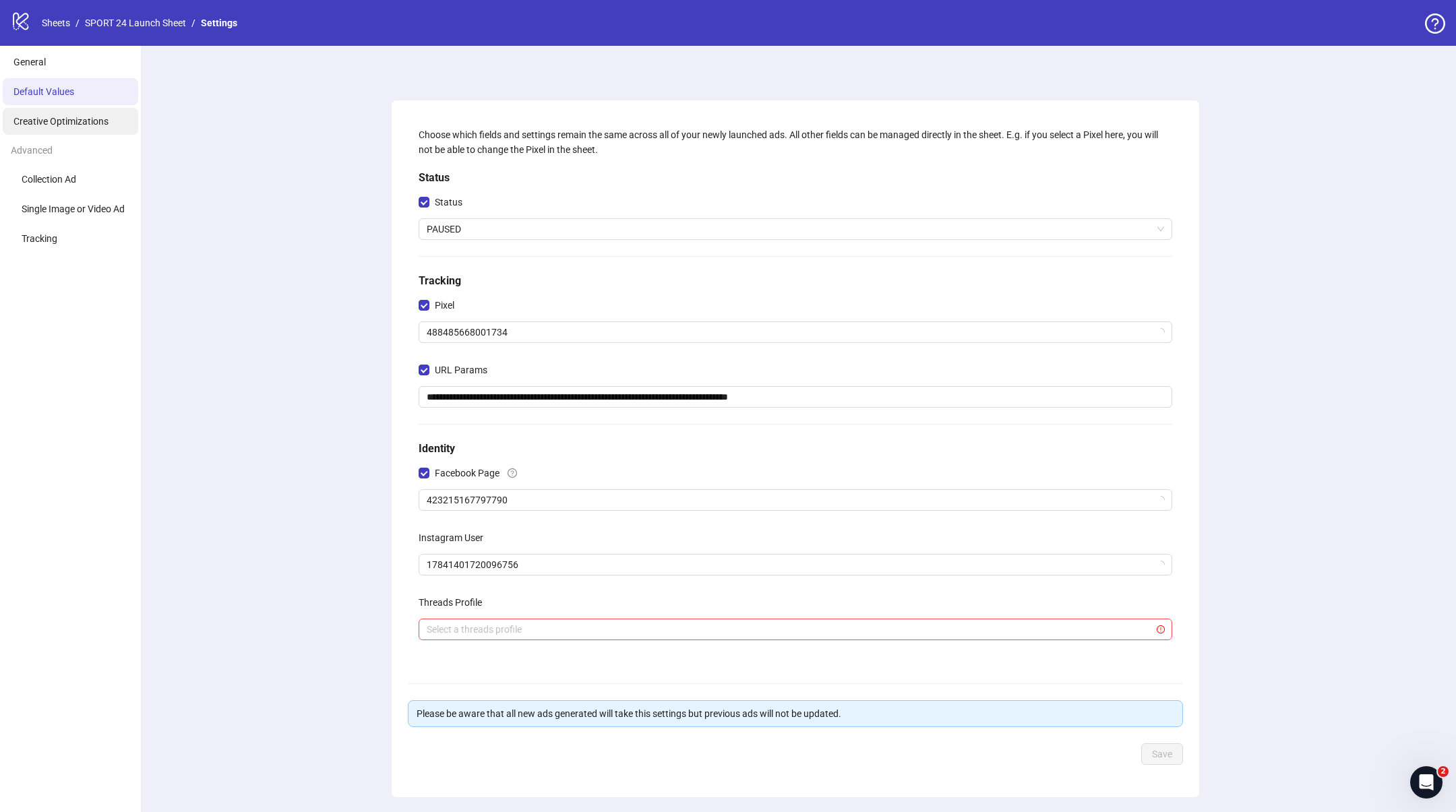
click at [72, 129] on li "Creative Optimizations" at bounding box center [70, 121] width 135 height 27
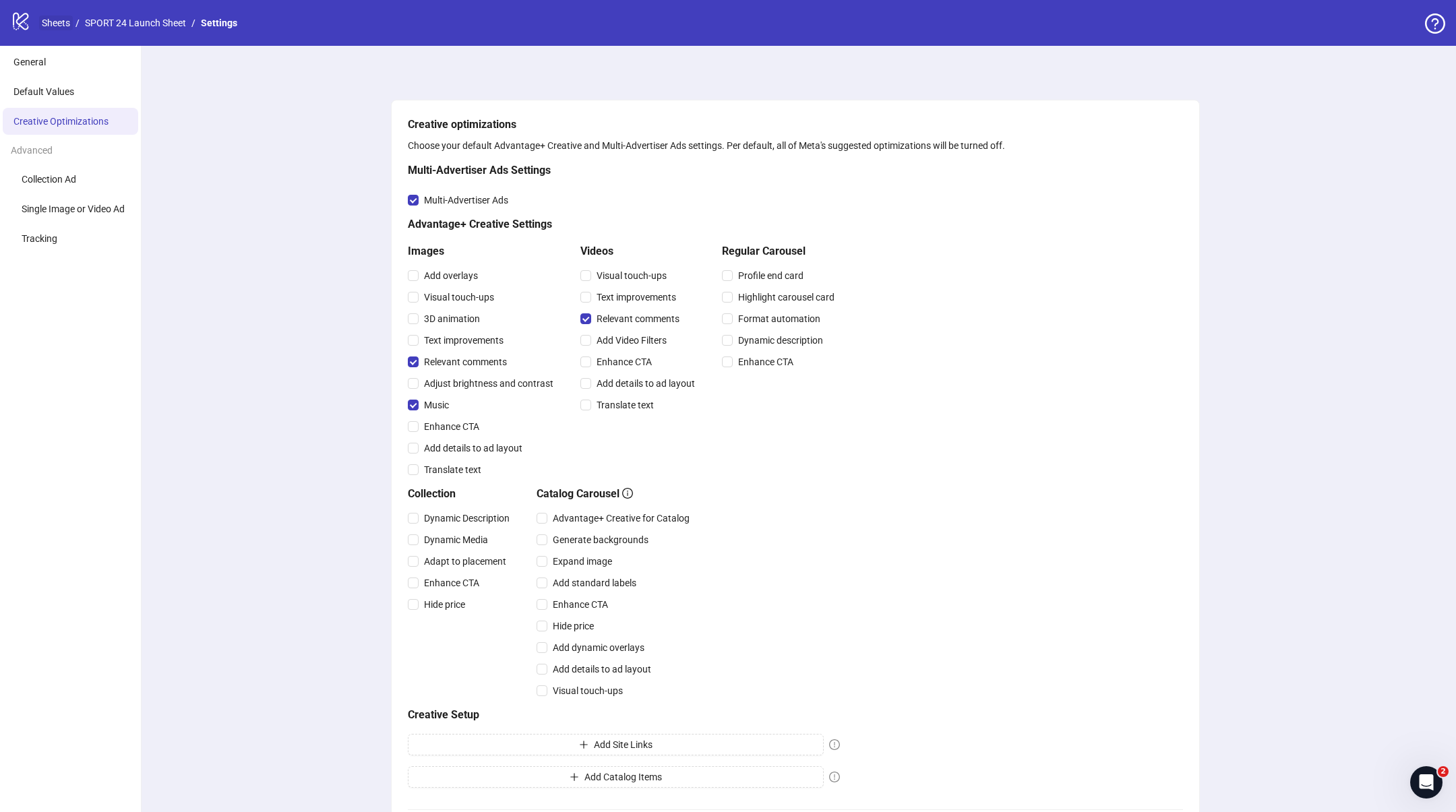
click at [48, 28] on link "Sheets" at bounding box center [56, 23] width 34 height 15
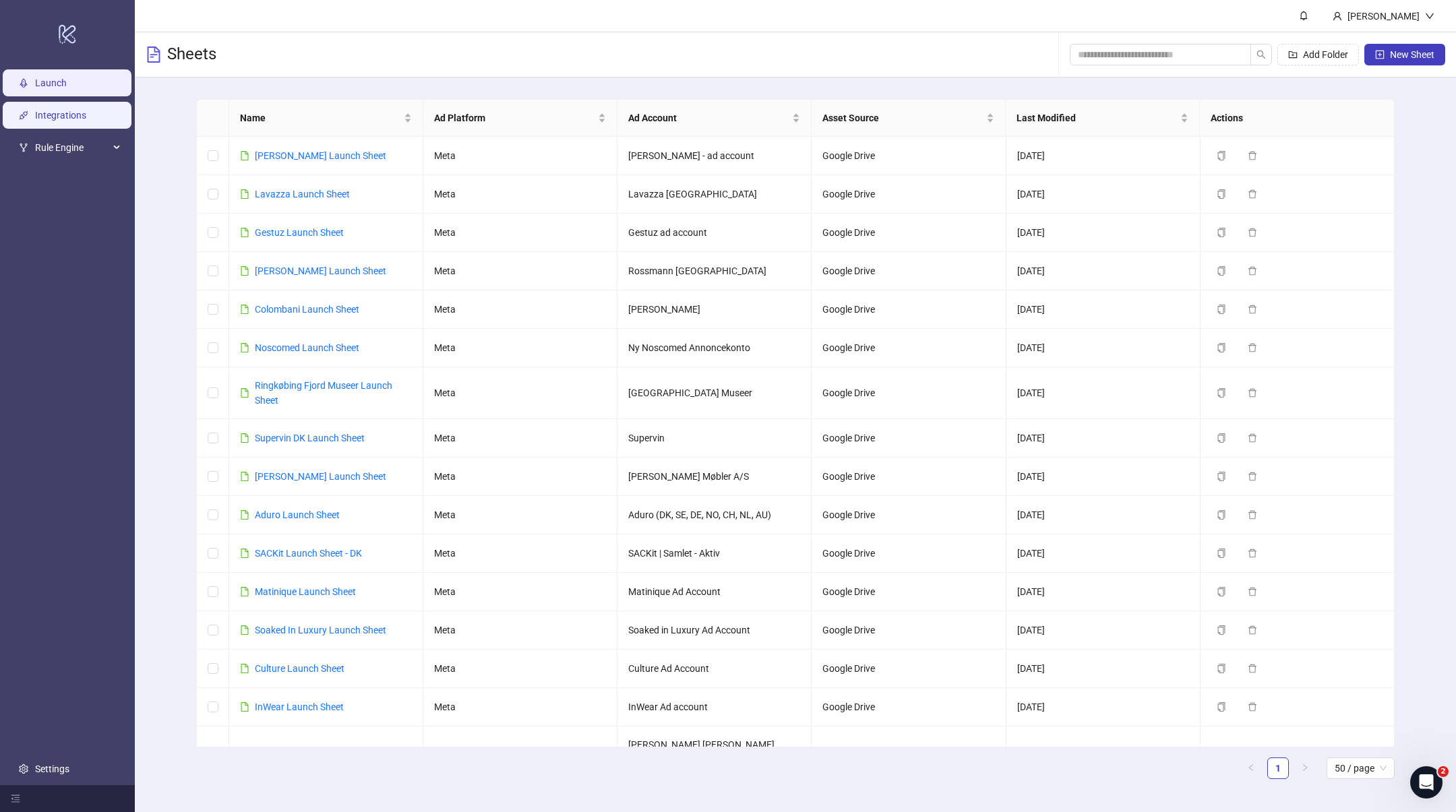
click at [50, 113] on link "Integrations" at bounding box center [61, 116] width 51 height 11
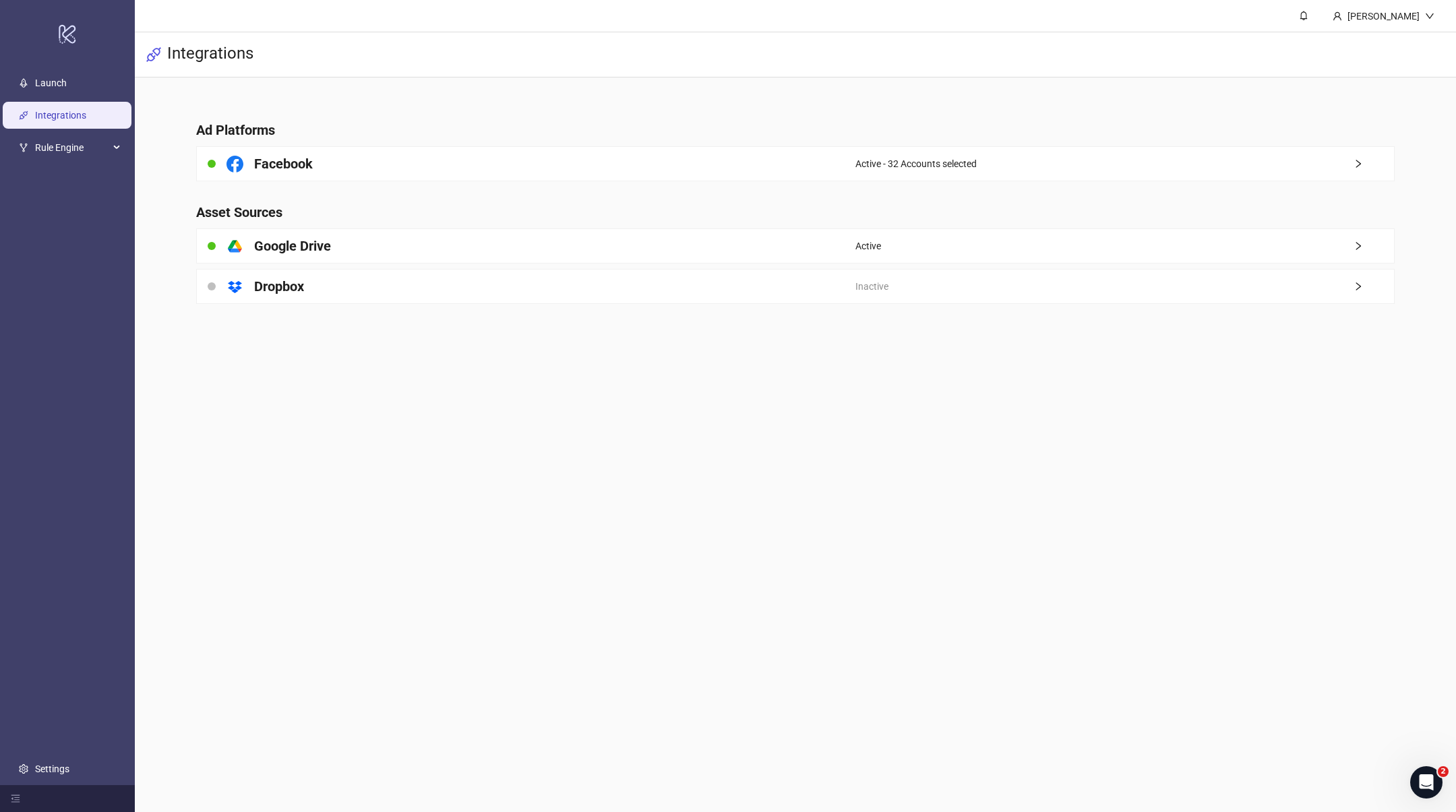
click at [50, 164] on ul "Launch Integrations Rule Engine Settings" at bounding box center [67, 426] width 135 height 718
click at [67, 150] on span "Rule Engine" at bounding box center [72, 147] width 74 height 27
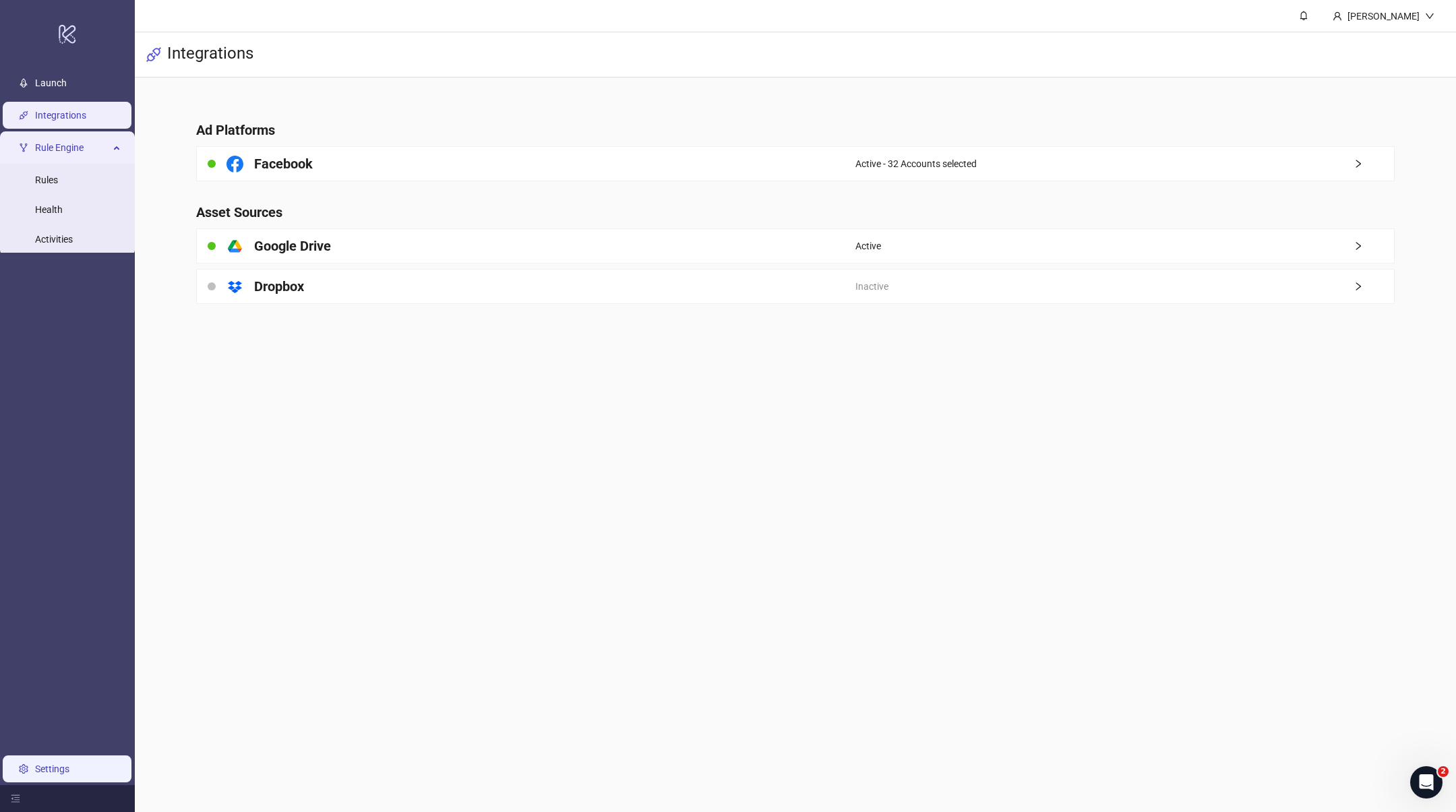
click at [48, 774] on link "Settings" at bounding box center [52, 769] width 34 height 11
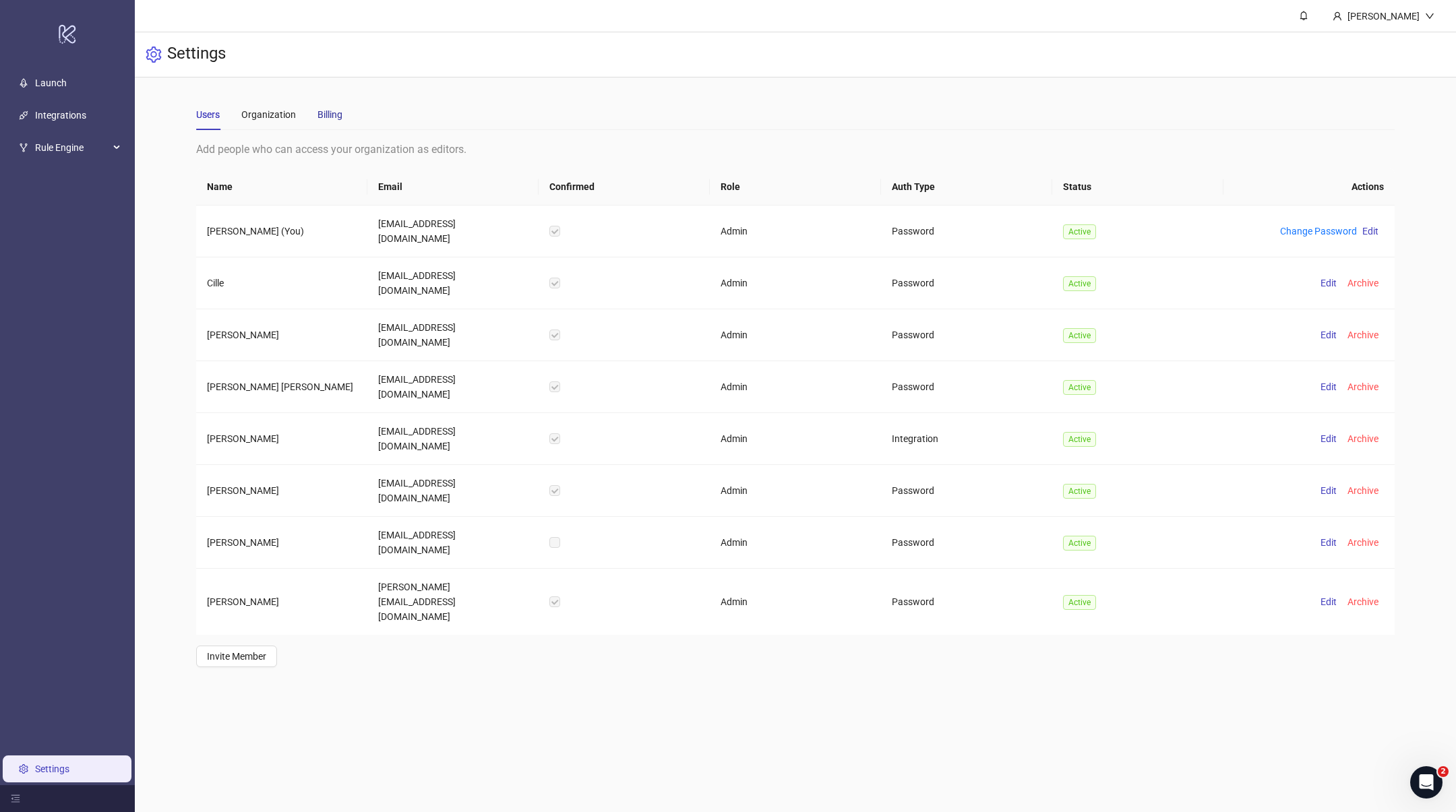
click at [320, 116] on div "Billing" at bounding box center [330, 115] width 25 height 15
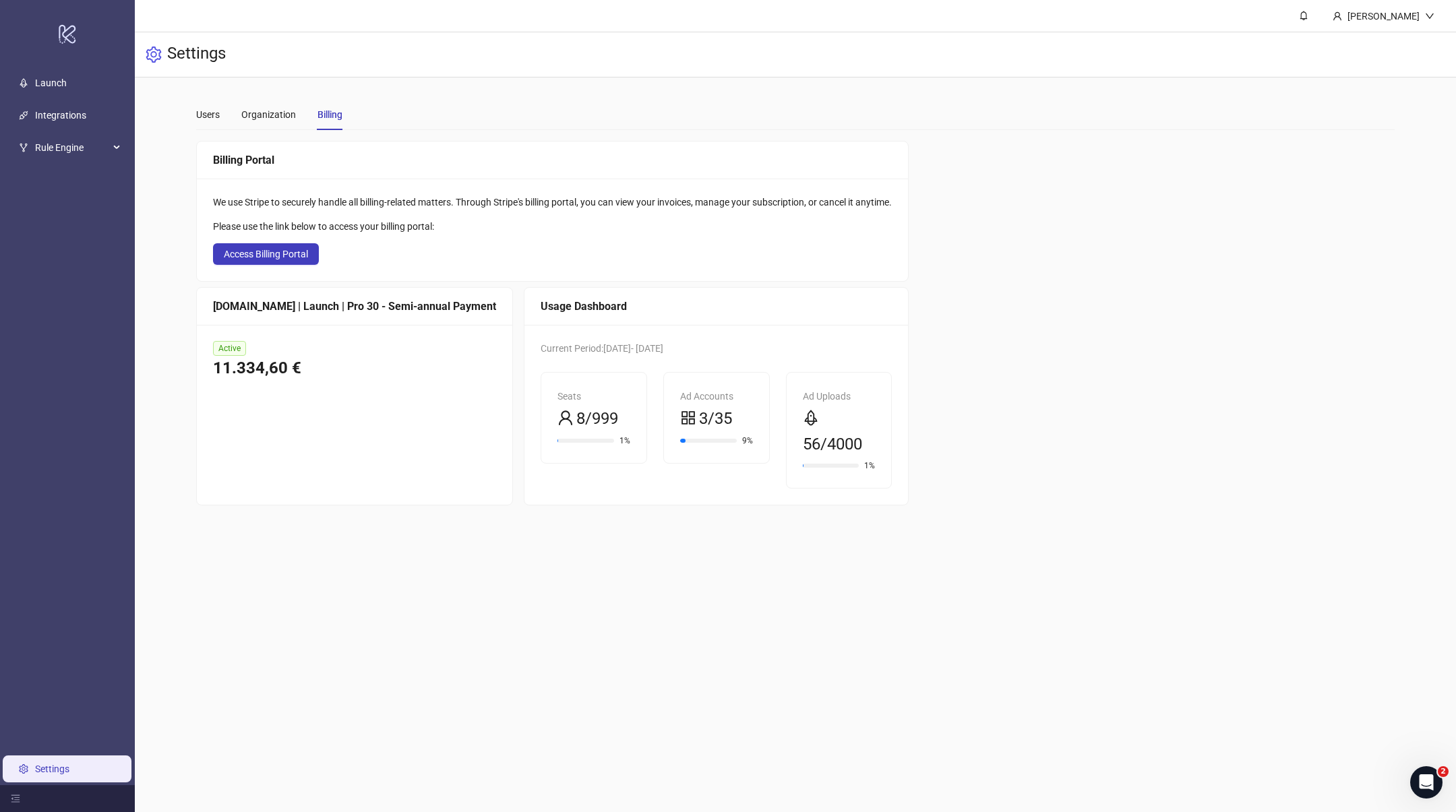
click at [510, 55] on div "Settings" at bounding box center [795, 55] width 1321 height 45
click at [67, 87] on link "Launch" at bounding box center [51, 83] width 32 height 11
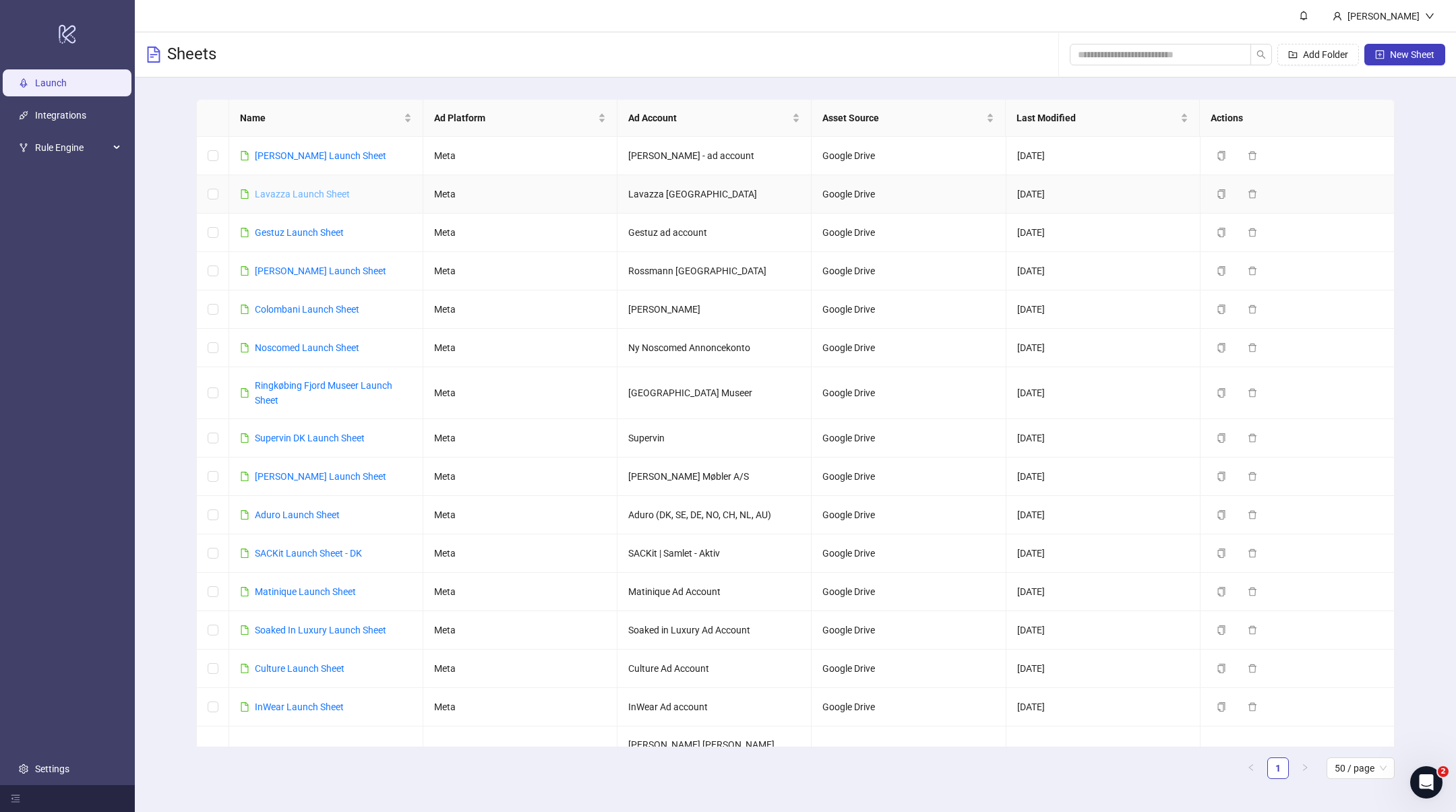
click at [304, 196] on link "Lavazza Launch Sheet" at bounding box center [303, 194] width 95 height 11
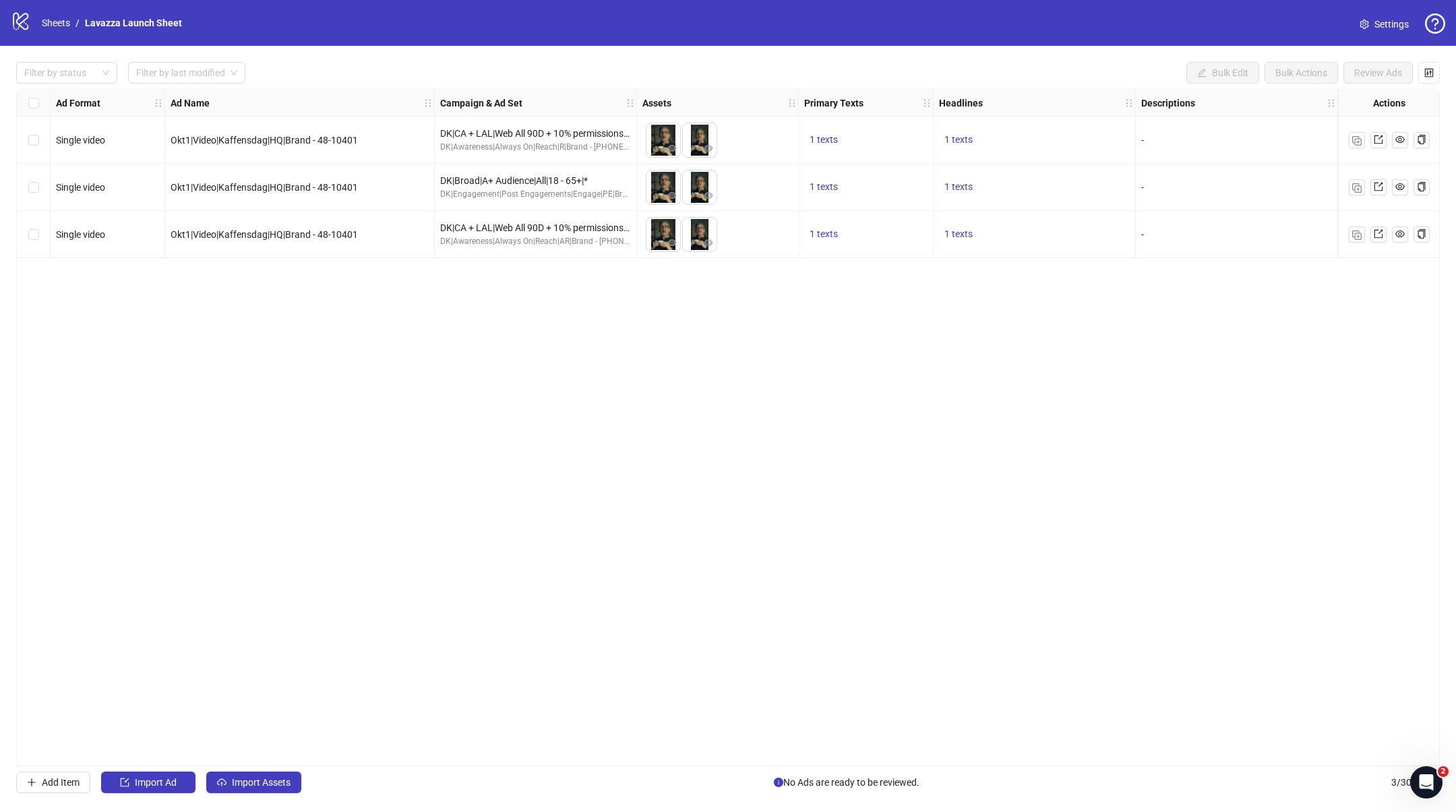
click at [1392, 28] on span "Settings" at bounding box center [1392, 25] width 34 height 15
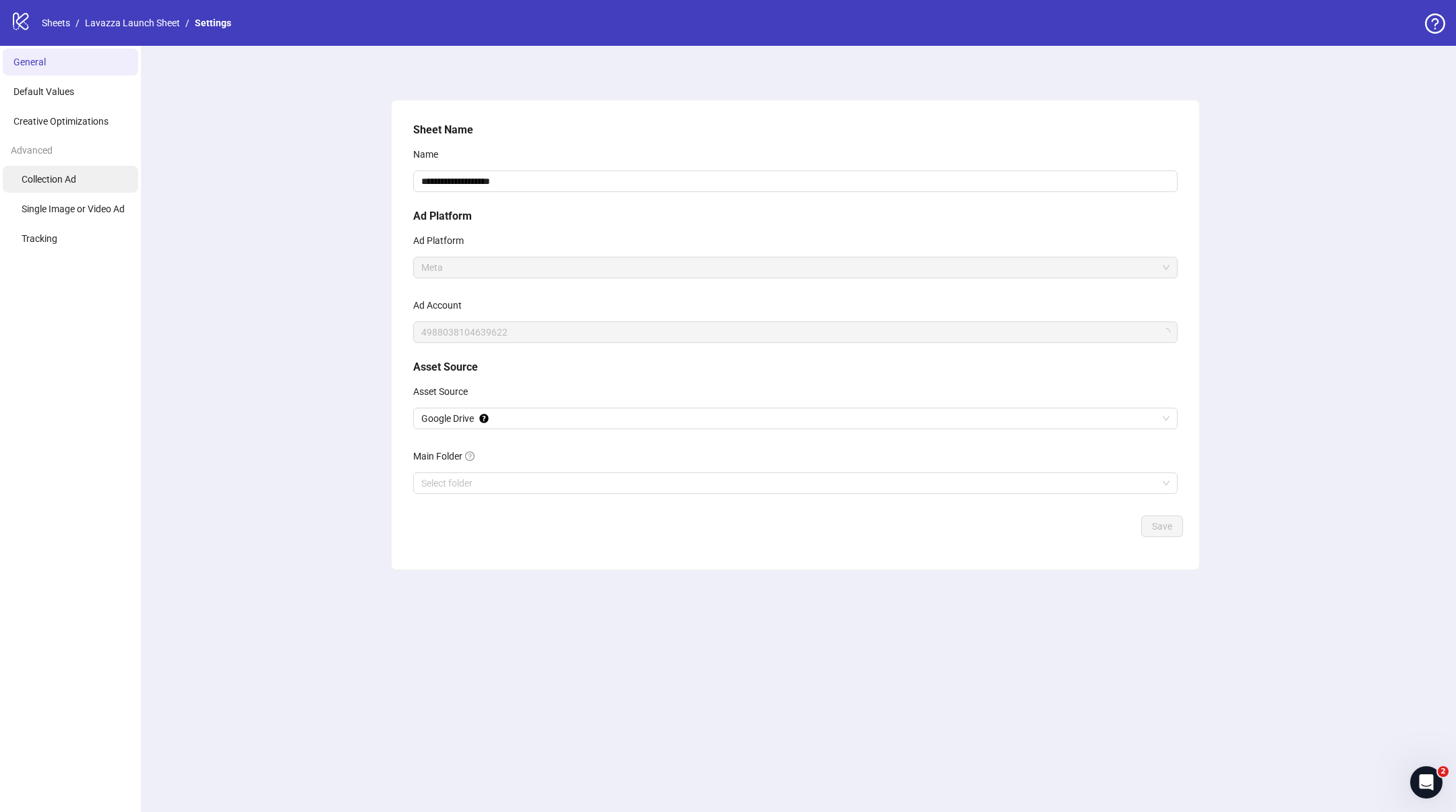
click at [67, 180] on span "Collection Ad" at bounding box center [48, 179] width 54 height 11
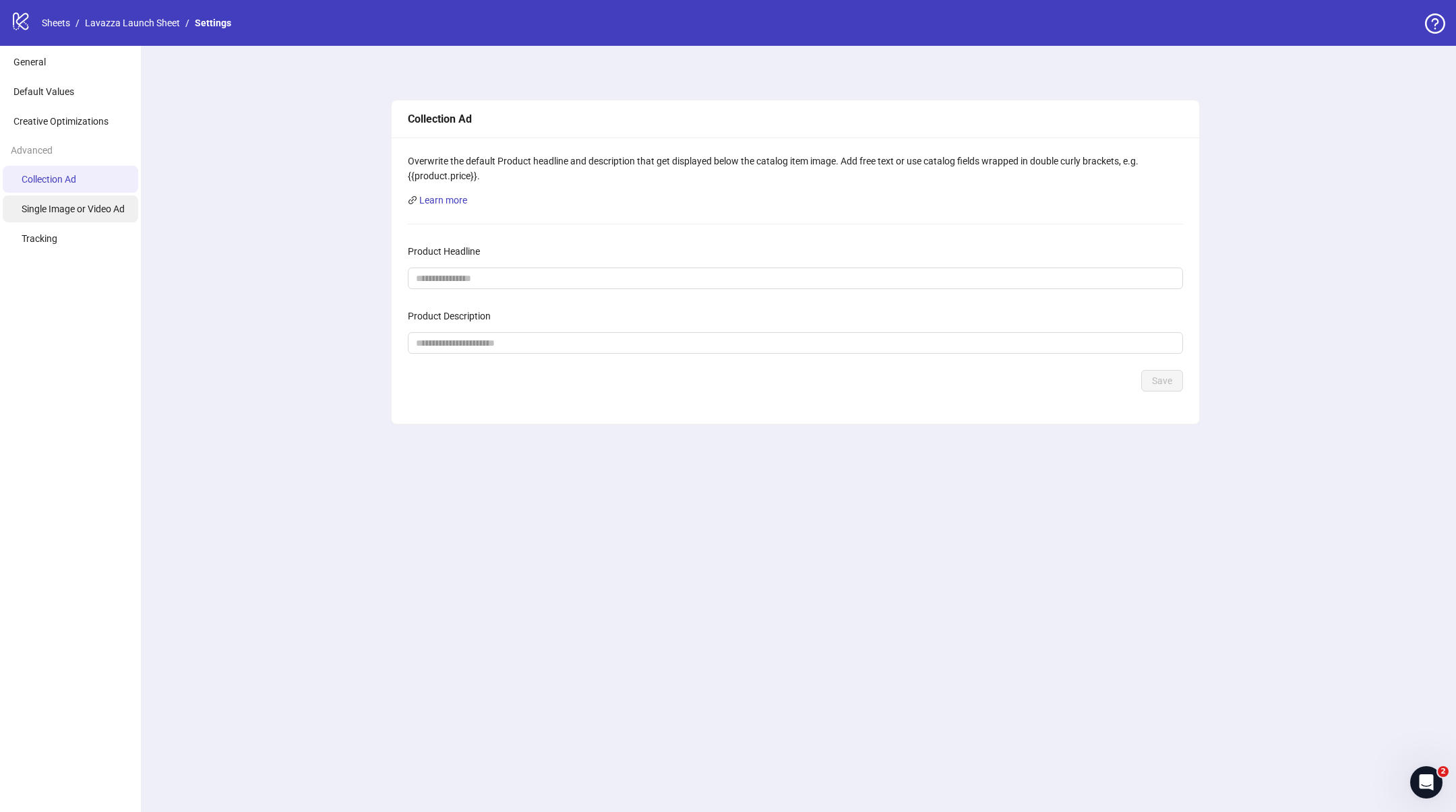
click at [76, 212] on span "Single Image or Video Ad" at bounding box center [73, 209] width 103 height 11
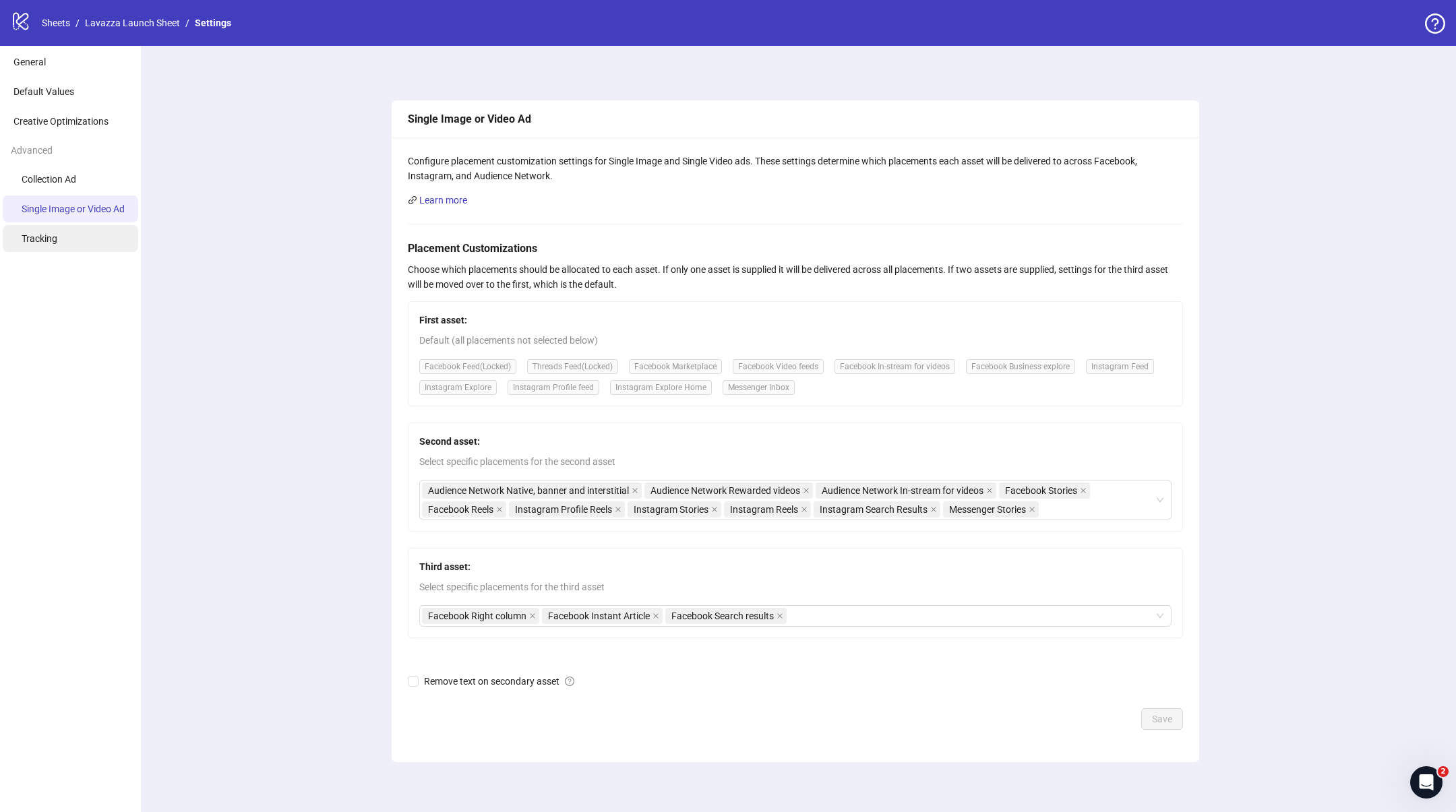
click at [77, 247] on li "Tracking" at bounding box center [70, 238] width 135 height 27
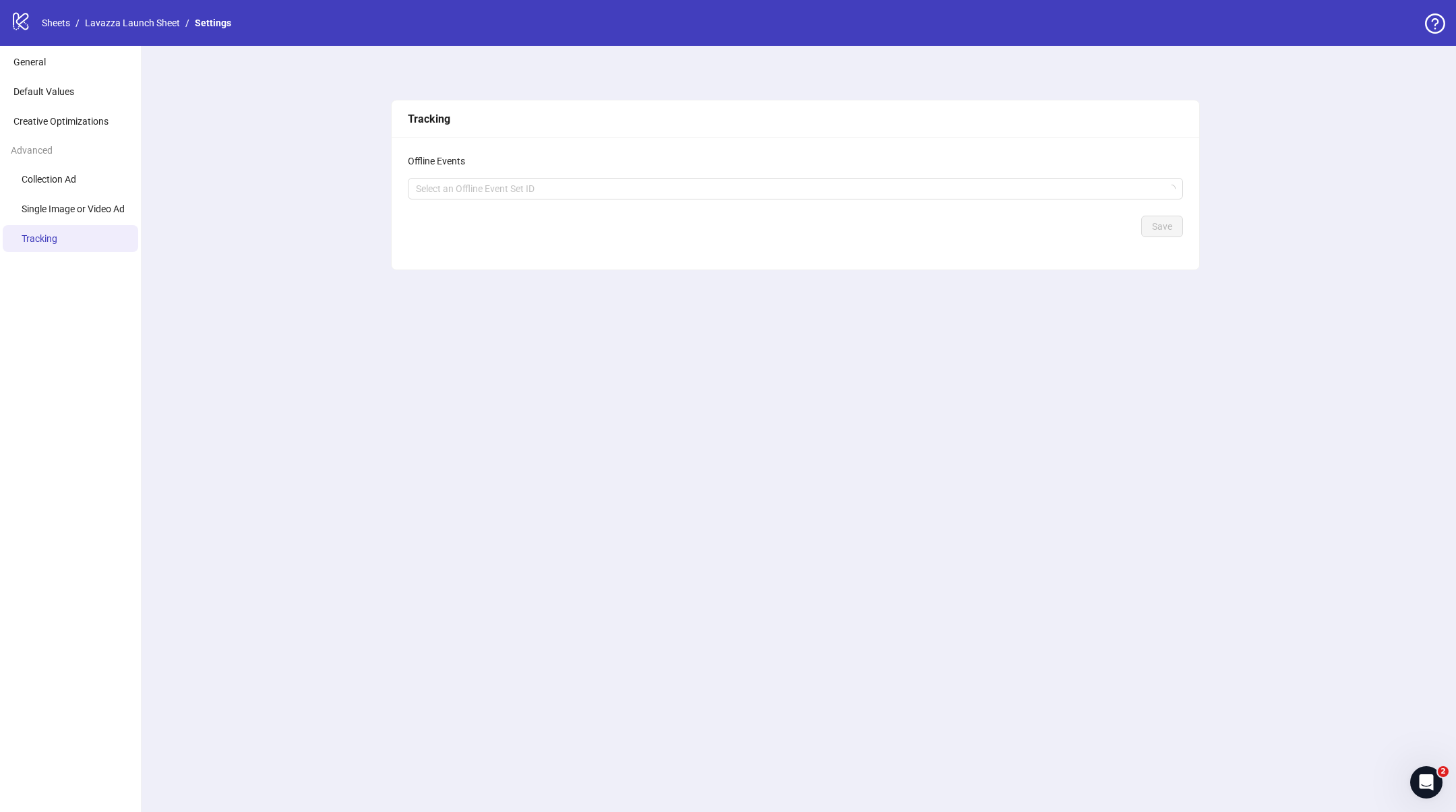
click at [255, 297] on div "Tracking Offline Events Select an Offline Event Set ID Save" at bounding box center [795, 429] width 1321 height 766
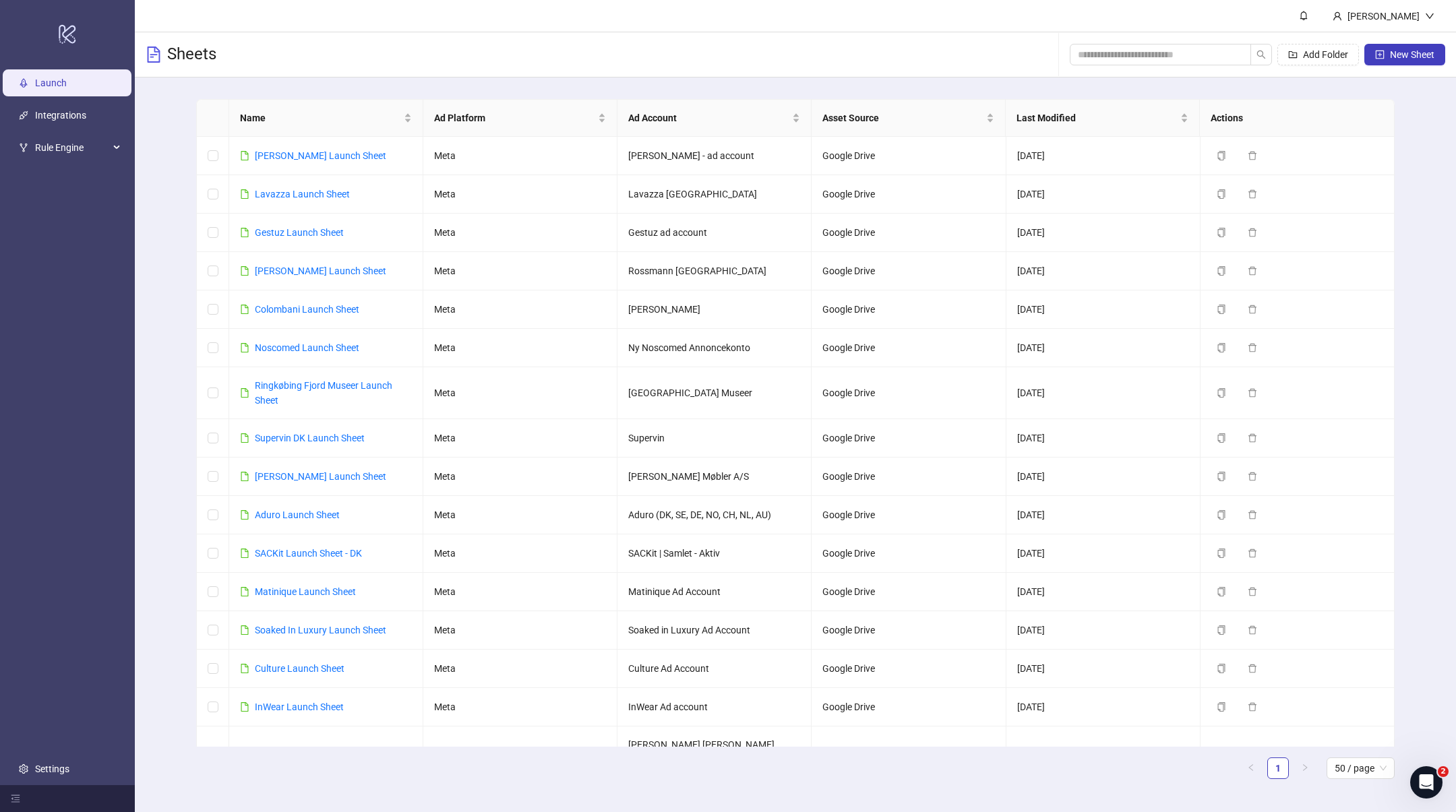
click at [935, 44] on div "Sheets Add Folder New Sheet" at bounding box center [795, 55] width 1321 height 45
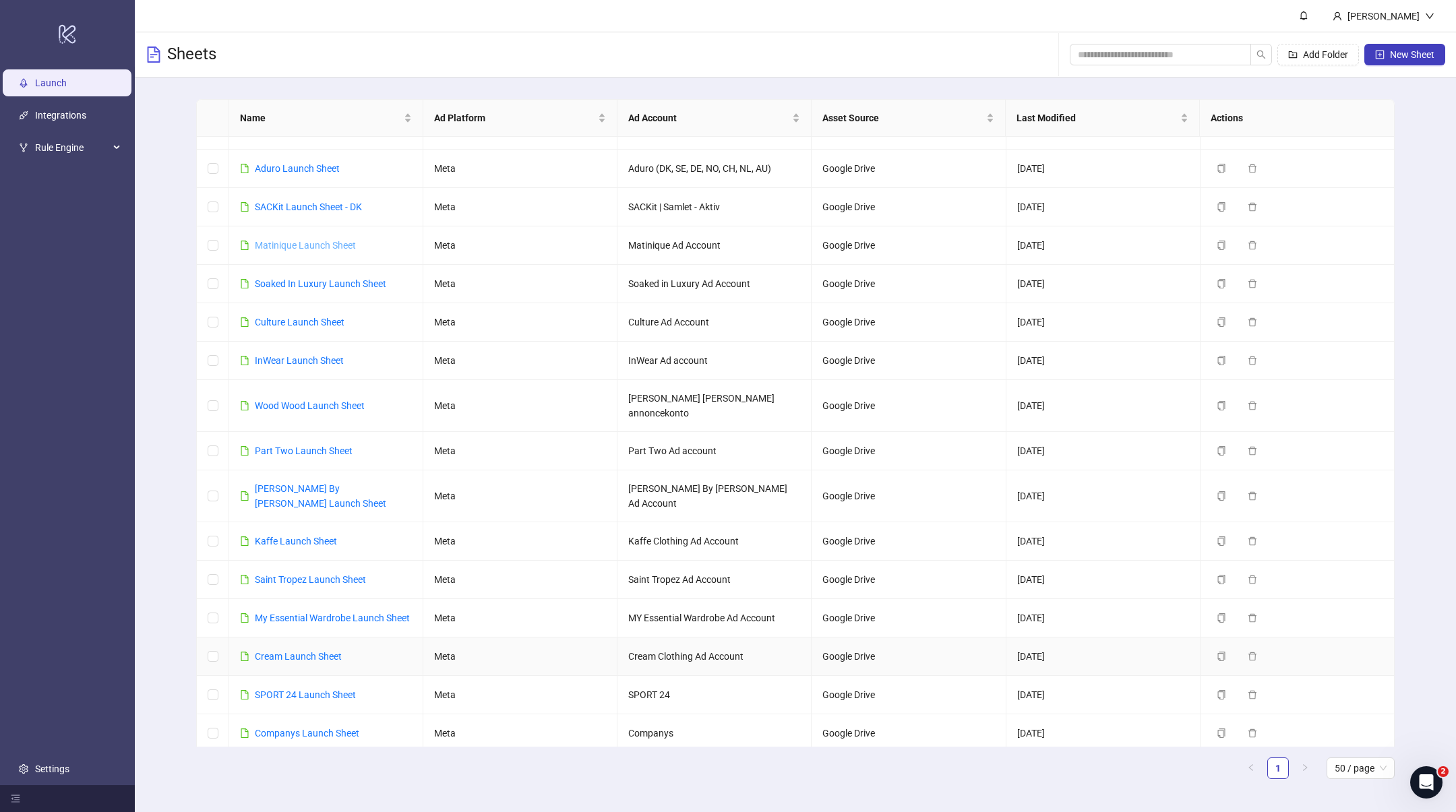
scroll to position [364, 0]
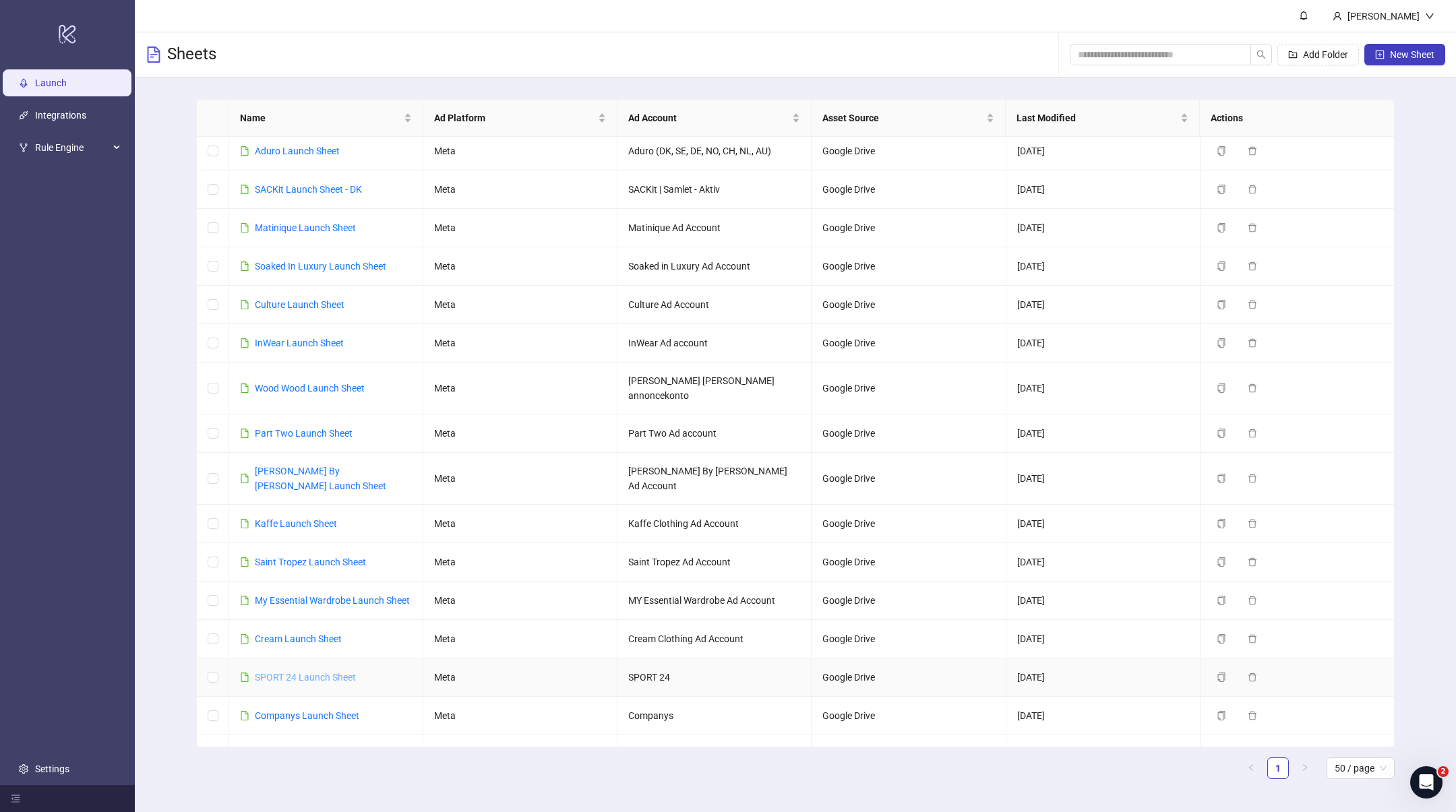
click at [283, 672] on link "SPORT 24 Launch Sheet" at bounding box center [305, 677] width 101 height 11
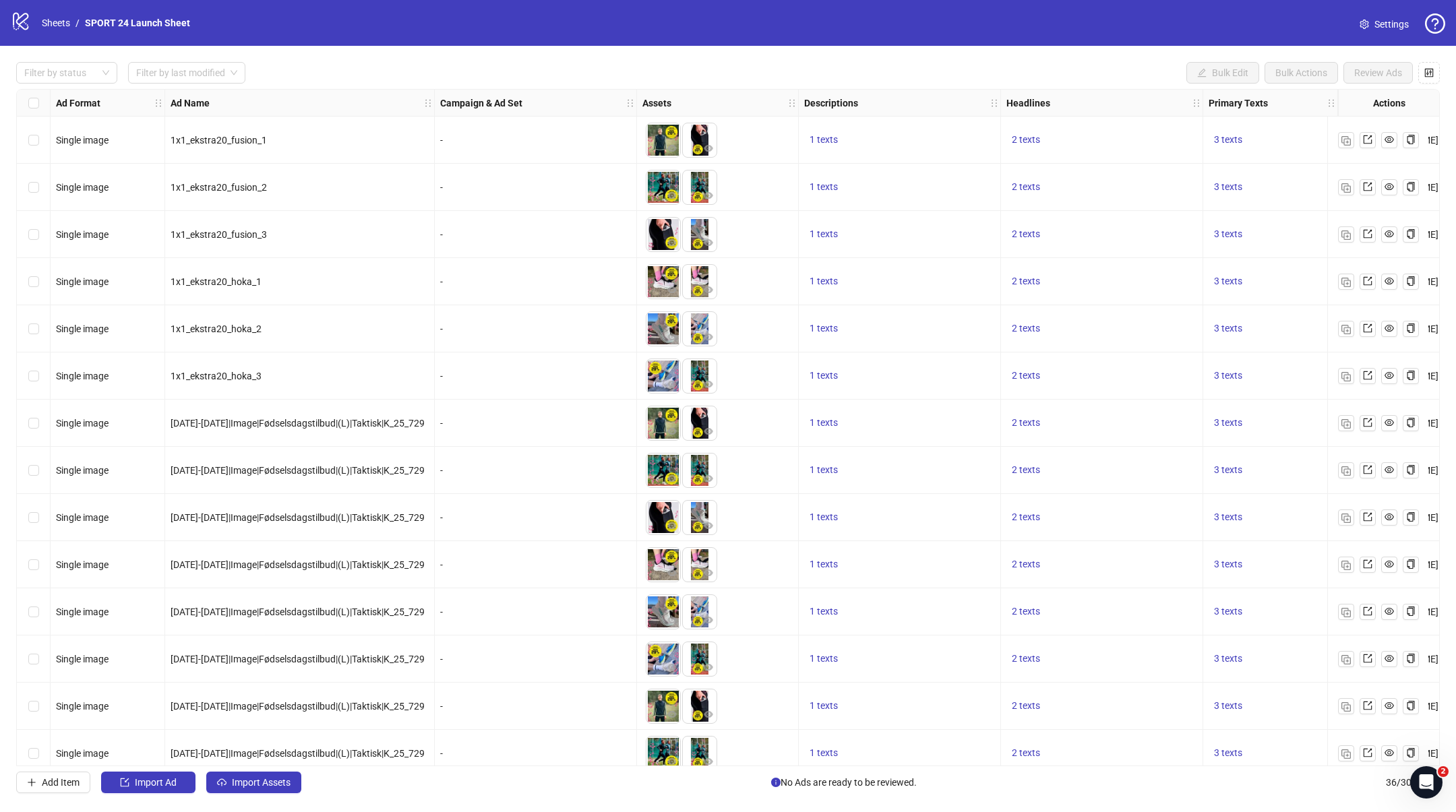
click at [1387, 30] on span "Settings" at bounding box center [1392, 25] width 34 height 15
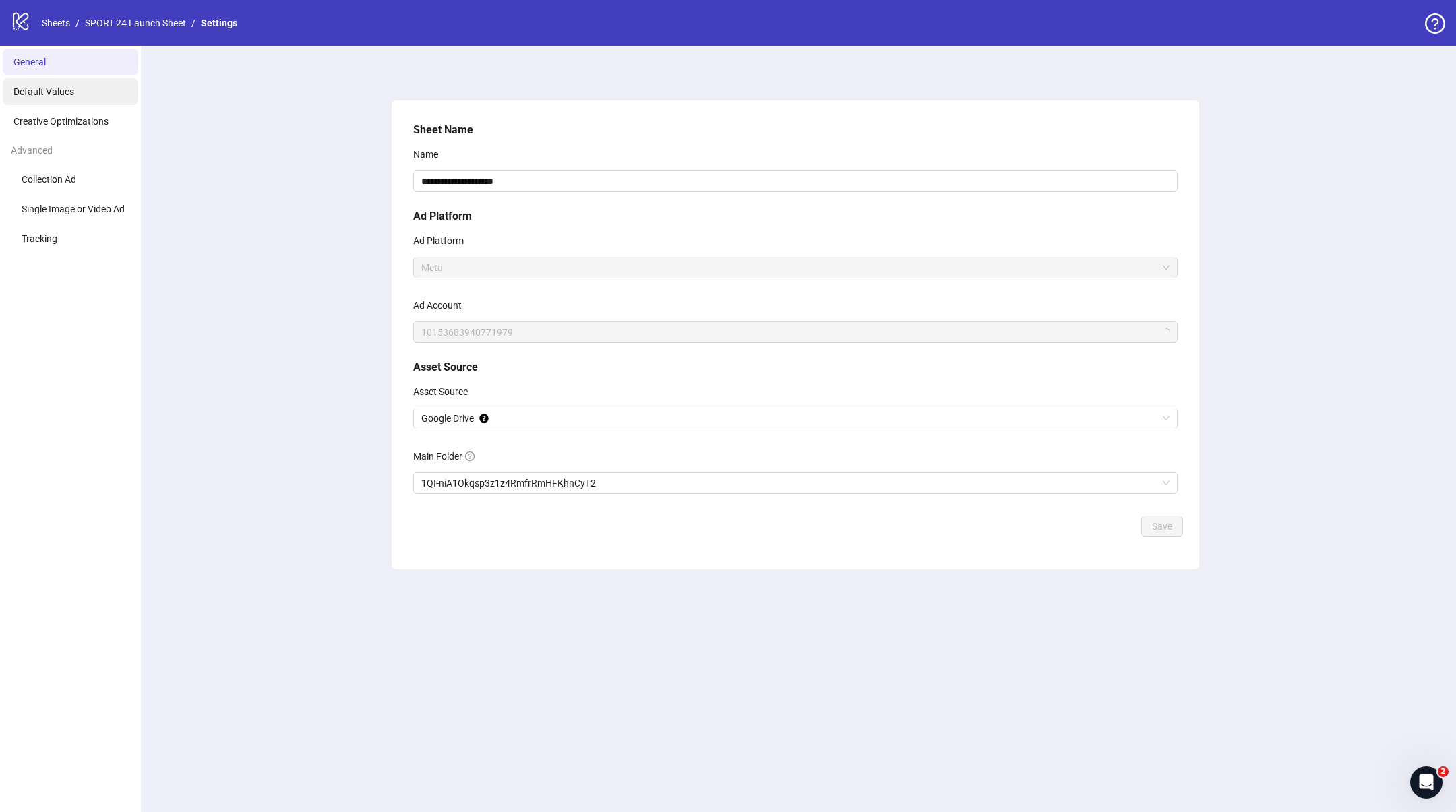
click at [51, 100] on li "Default Values" at bounding box center [70, 91] width 135 height 27
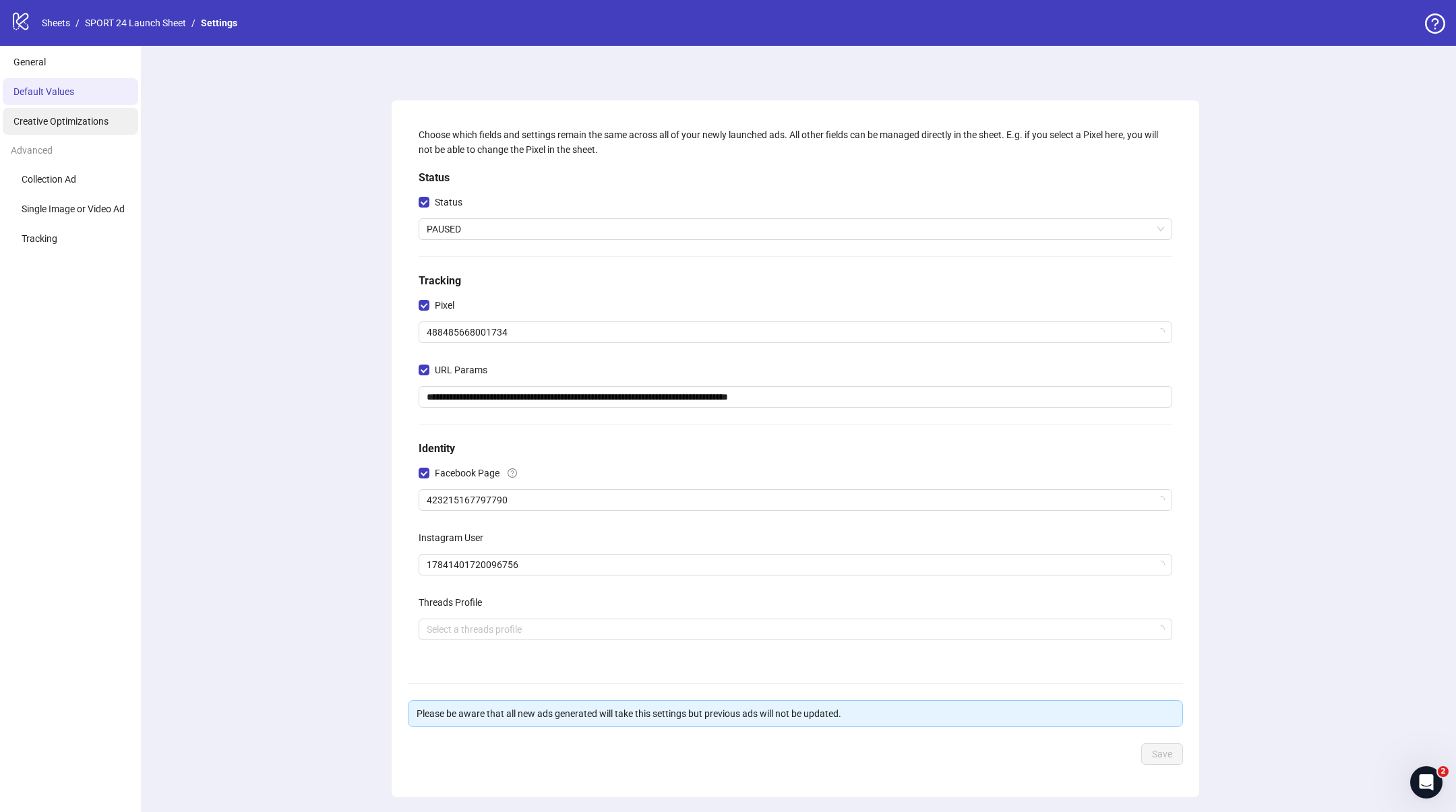
click at [53, 128] on li "Creative Optimizations" at bounding box center [70, 121] width 135 height 27
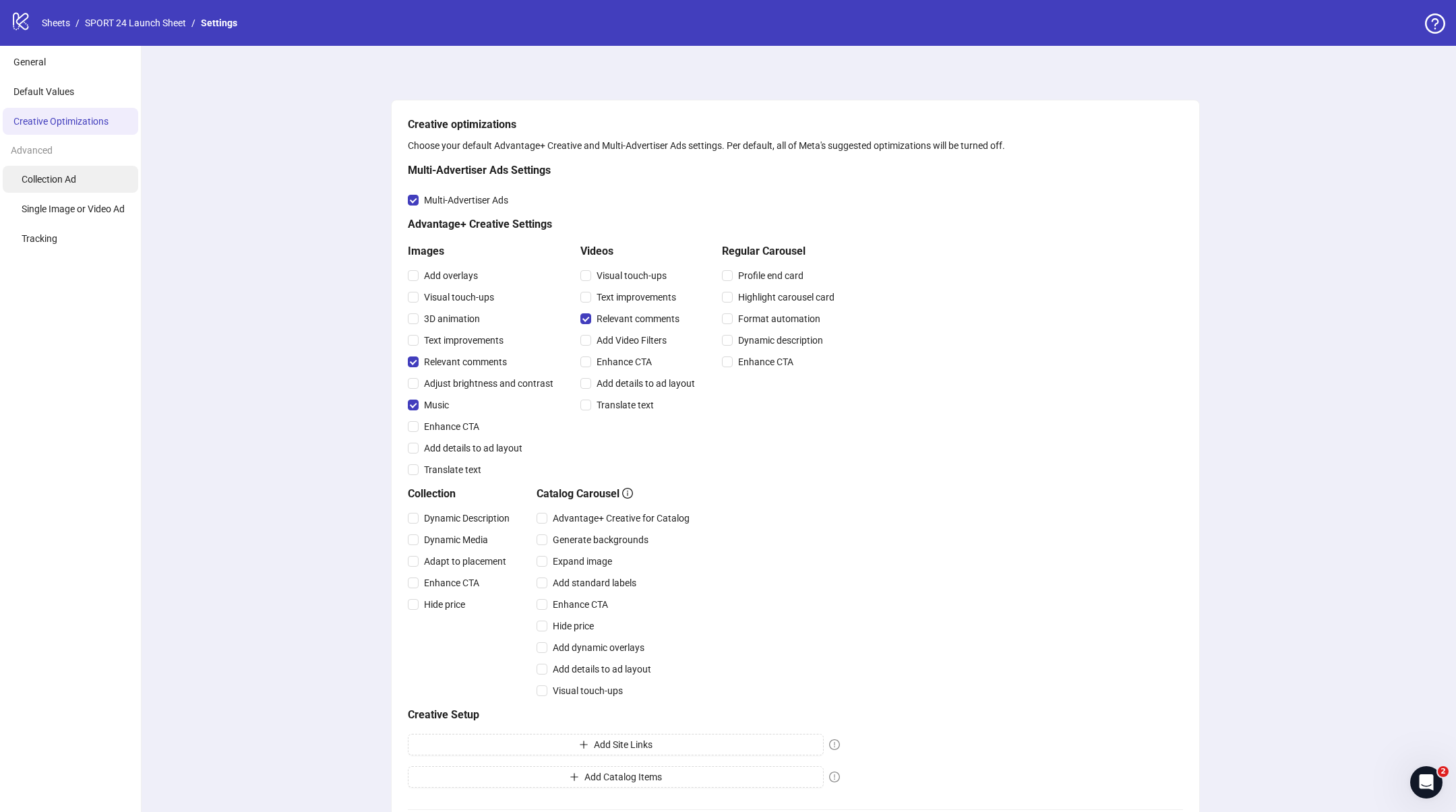
click at [46, 181] on span "Collection Ad" at bounding box center [48, 179] width 54 height 11
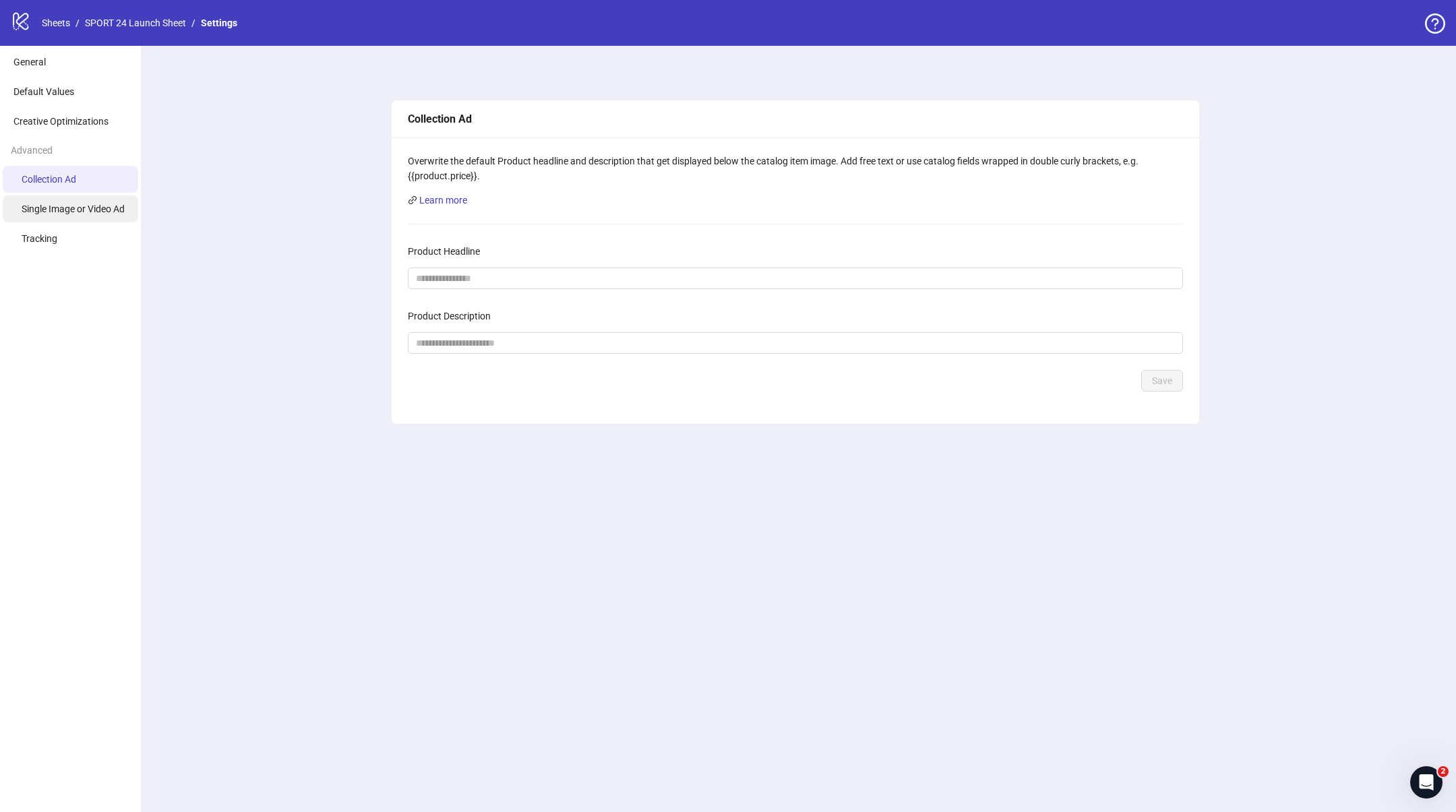
click at [56, 210] on span "Single Image or Video Ad" at bounding box center [73, 209] width 103 height 11
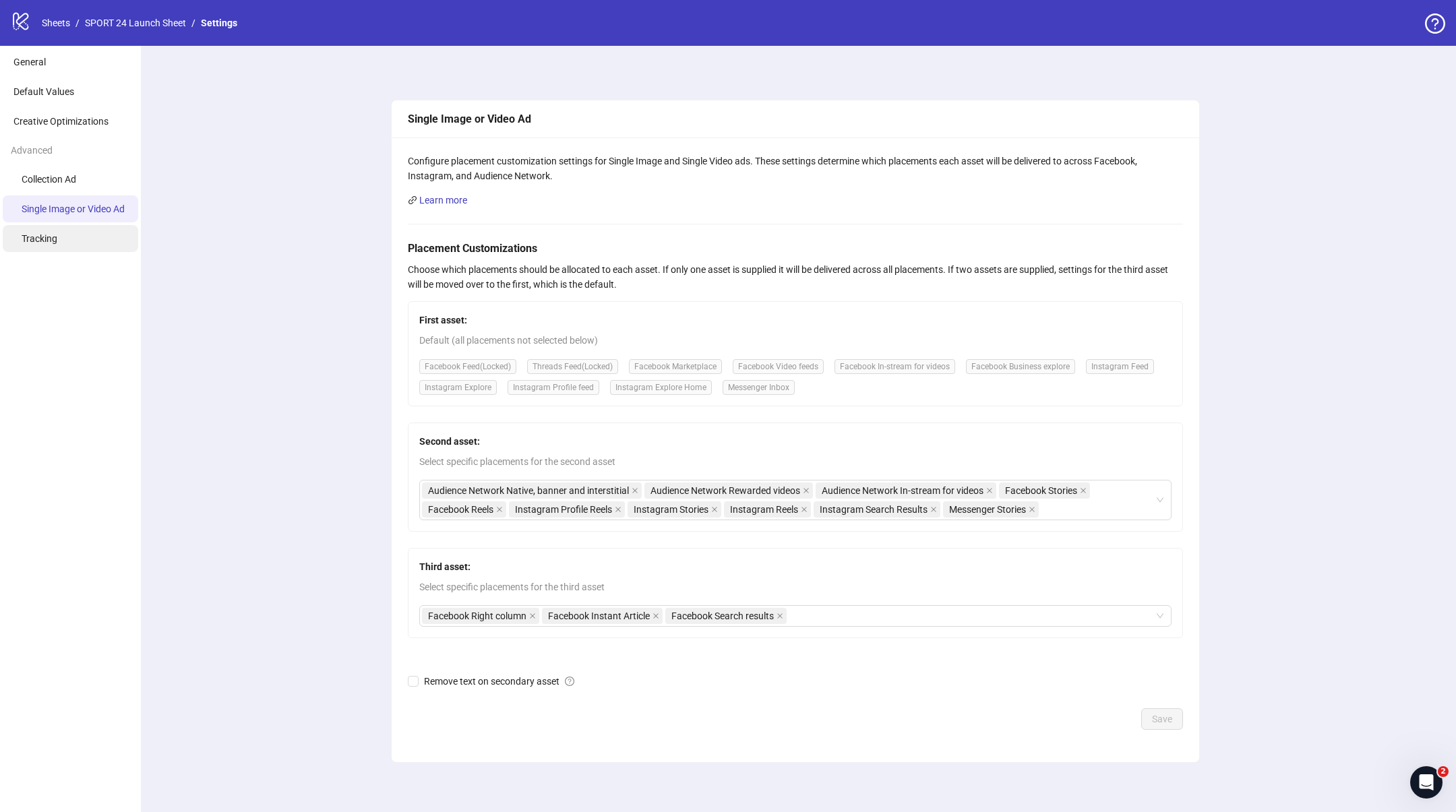
click at [54, 239] on span "Tracking" at bounding box center [39, 239] width 36 height 11
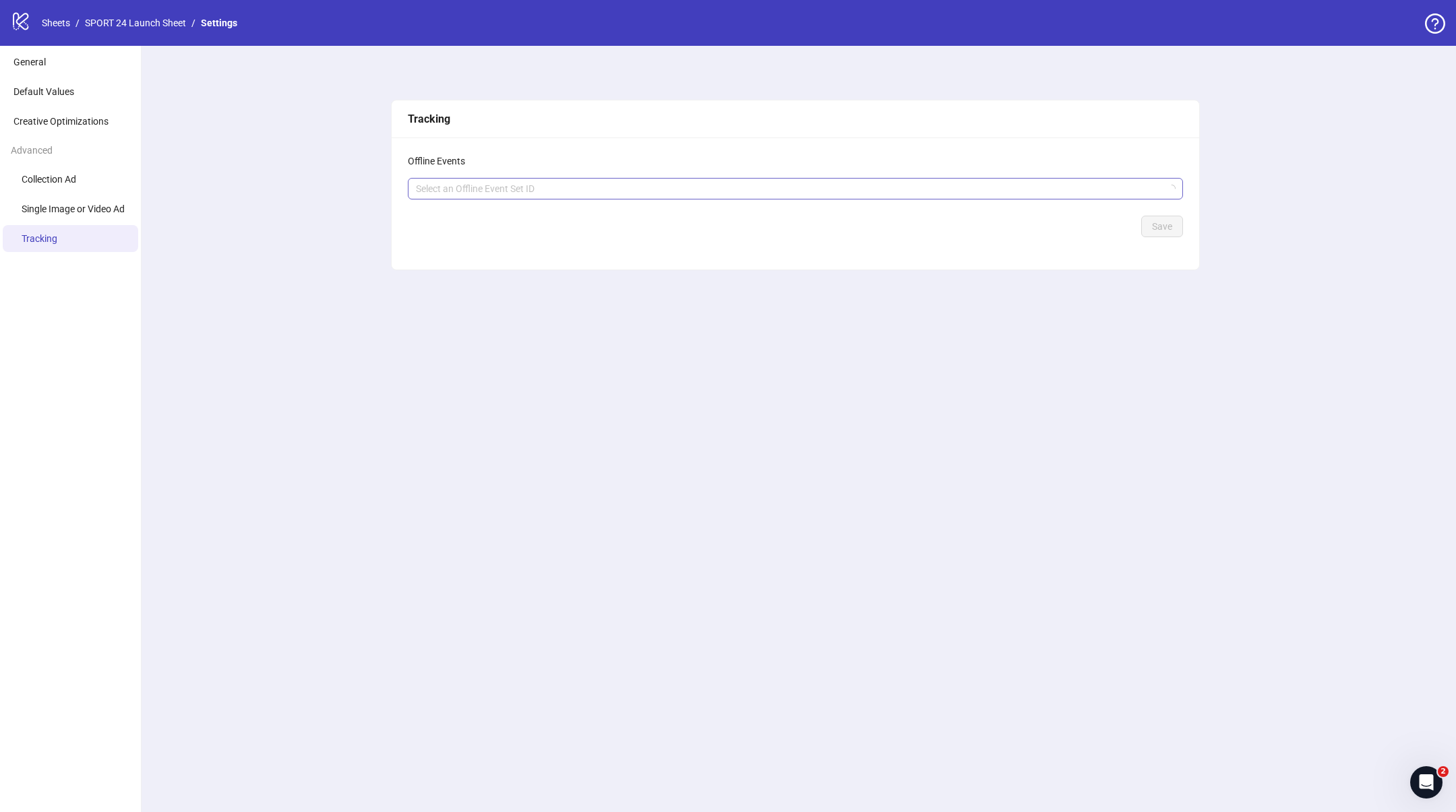
click at [426, 197] on div at bounding box center [788, 188] width 756 height 19
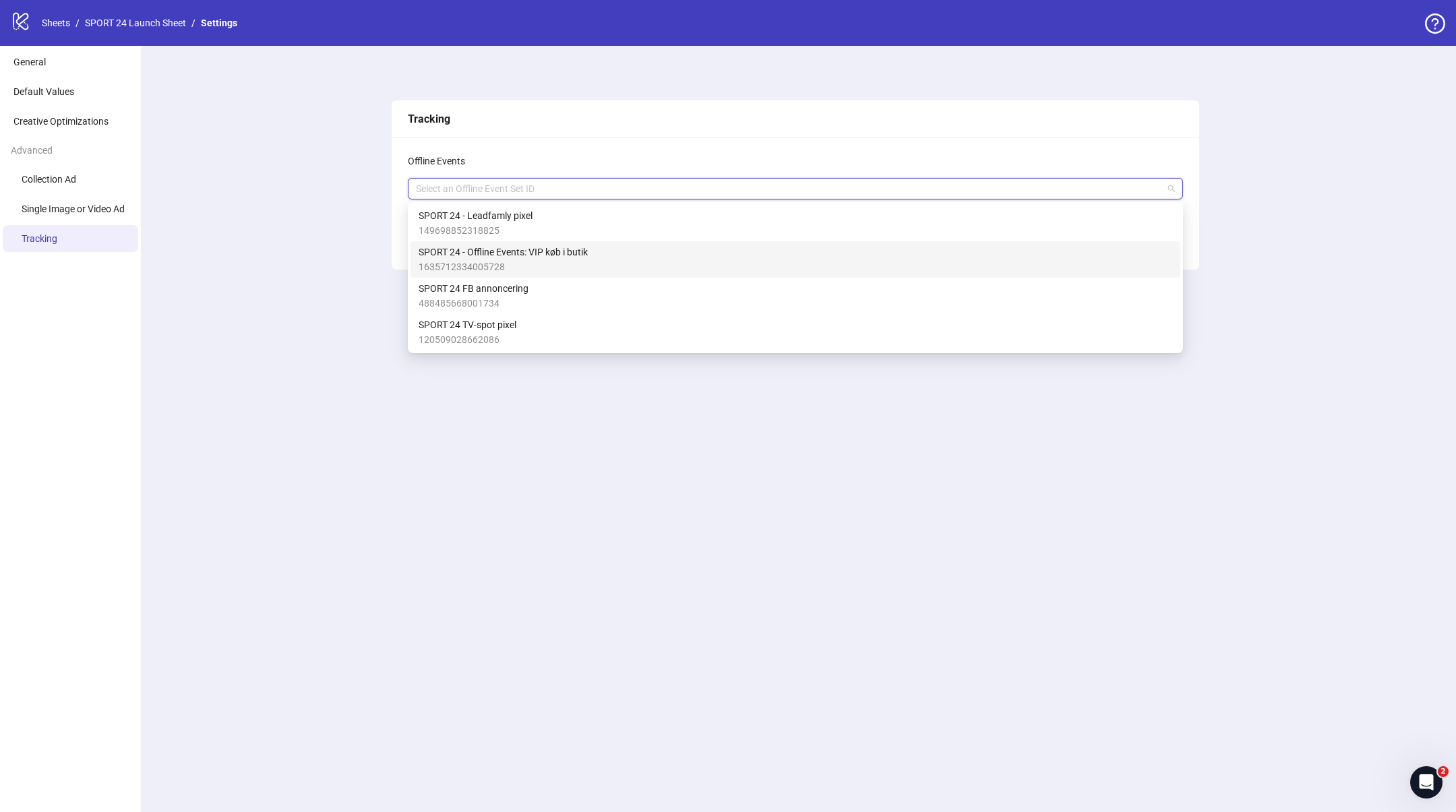
click at [461, 254] on span "SPORT 24 - Offline Events: VIP køb i butik" at bounding box center [503, 252] width 169 height 15
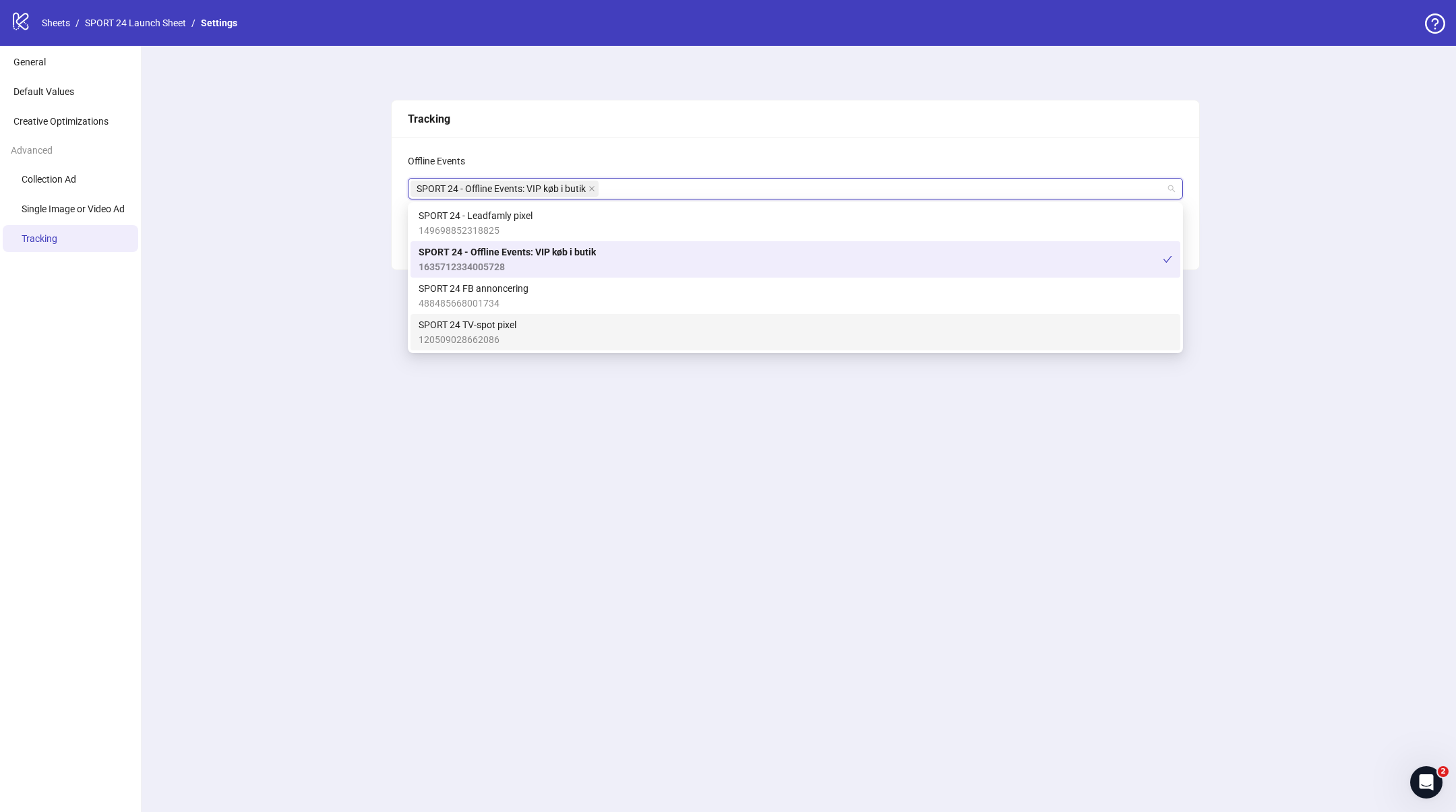
click at [805, 475] on div "Tracking Offline Events SPORT 24 - Offline Events: VIP køb i butik + 0 ... Save" at bounding box center [795, 429] width 1321 height 766
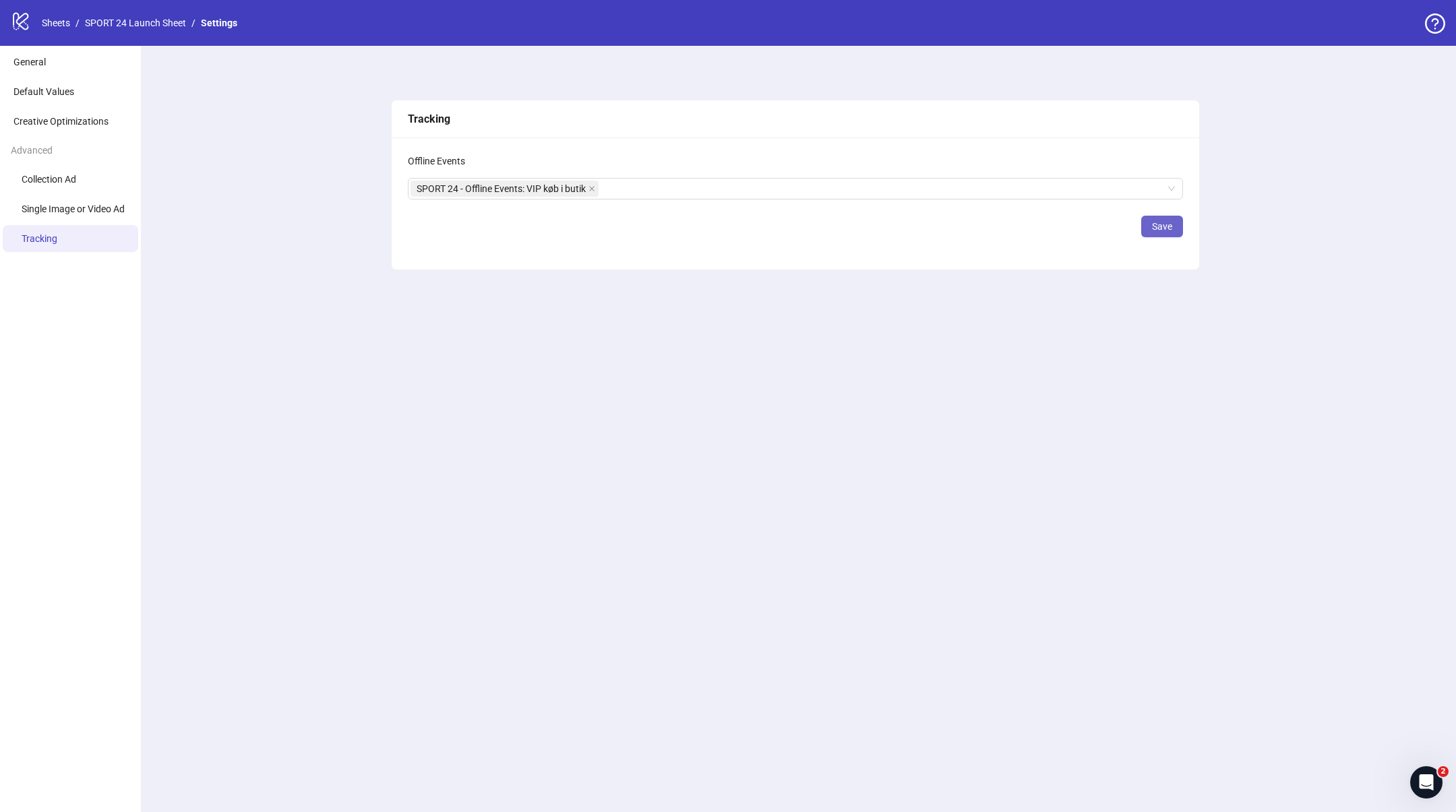
click at [1152, 230] on span "Save" at bounding box center [1162, 227] width 20 height 11
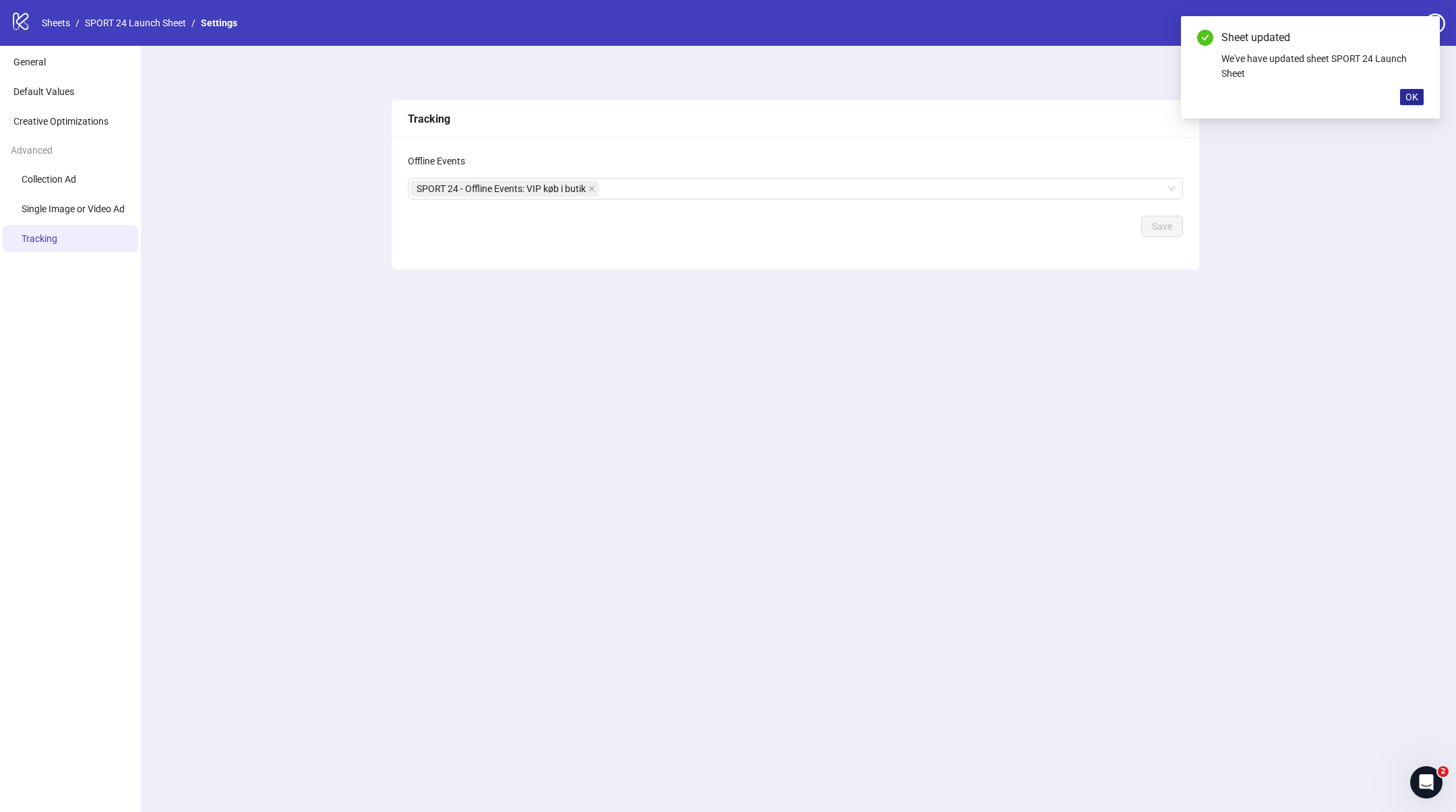
click at [1420, 98] on button "OK" at bounding box center [1412, 97] width 23 height 17
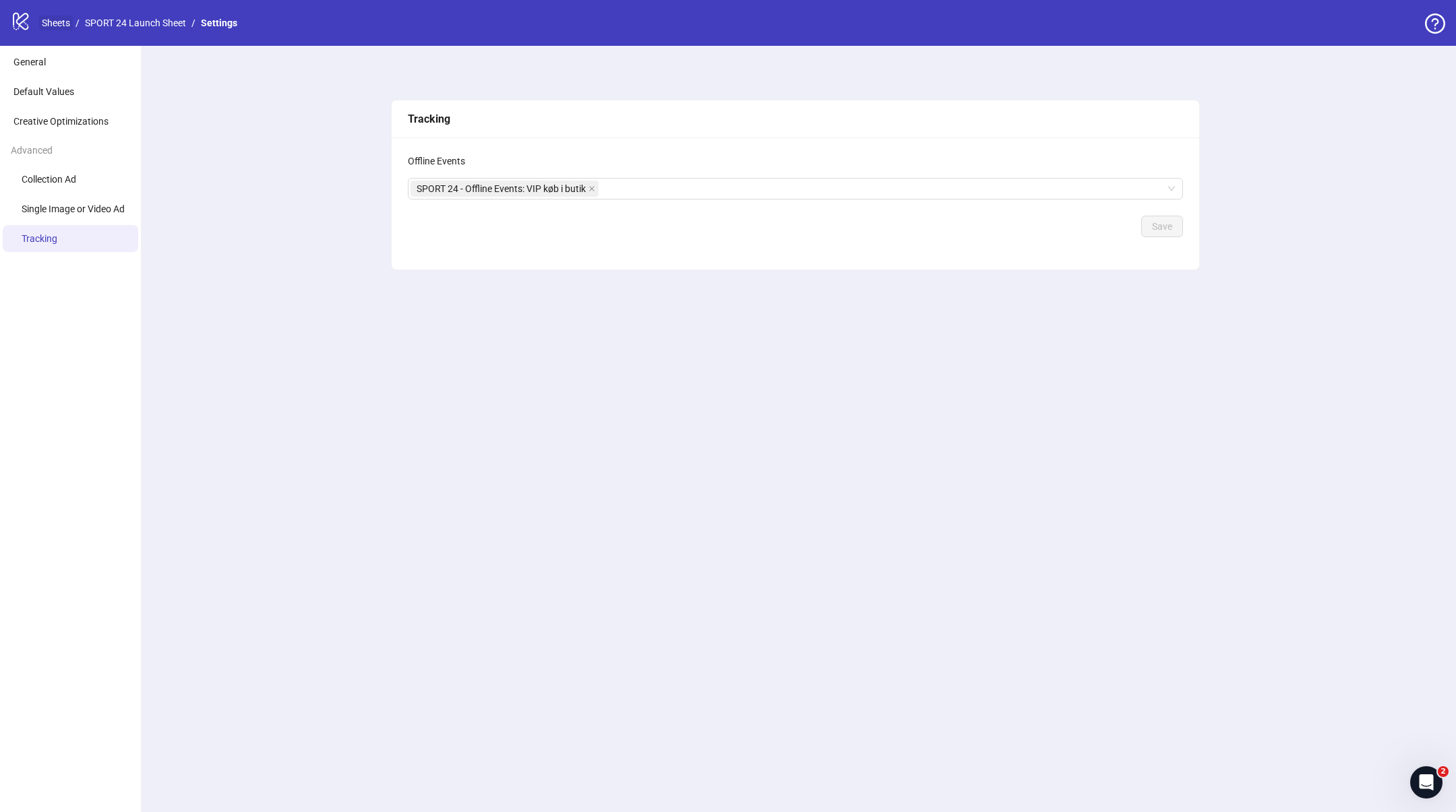
click at [53, 19] on link "Sheets" at bounding box center [56, 23] width 34 height 15
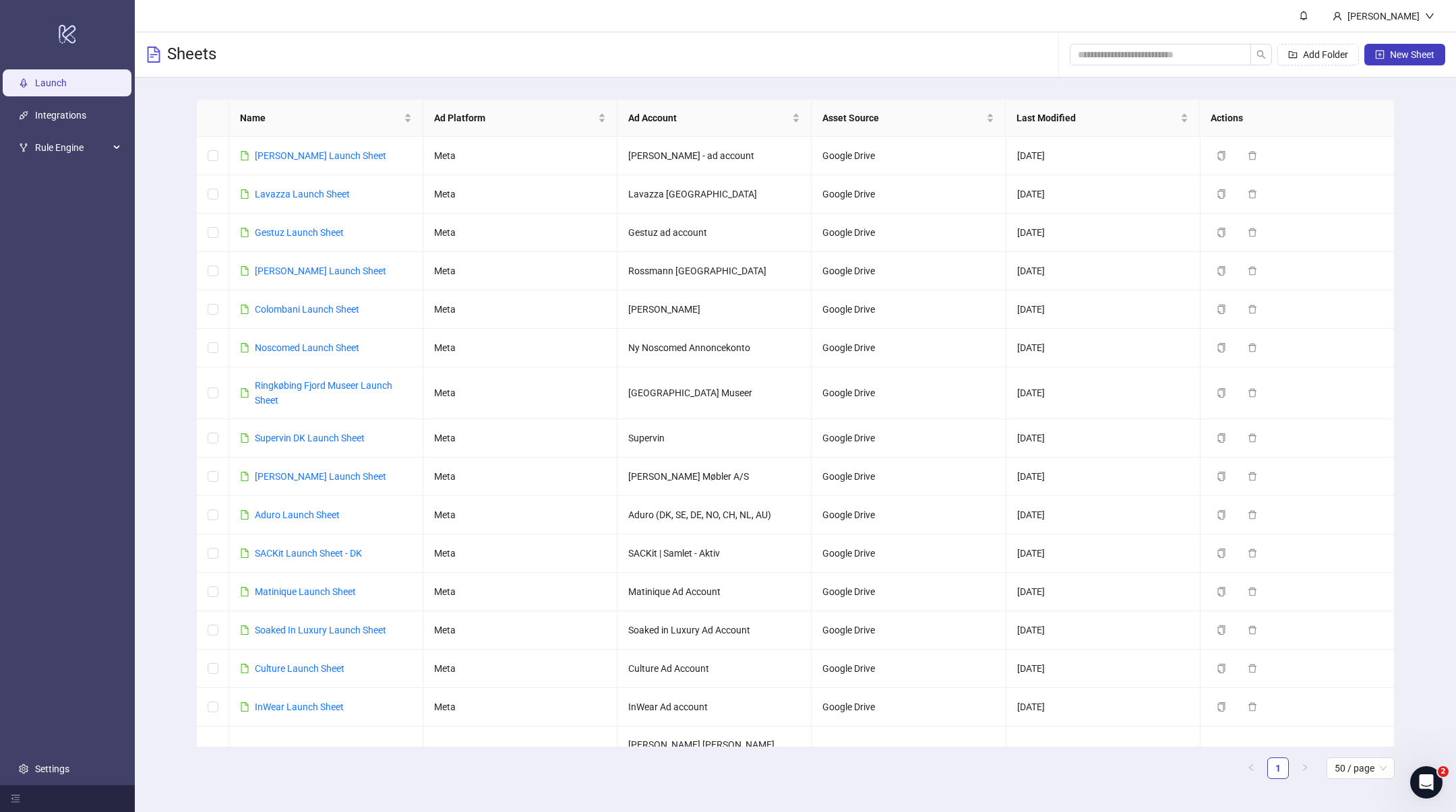
click at [919, 34] on div "Sheets Add Folder New Sheet" at bounding box center [795, 55] width 1321 height 45
